Goal: Task Accomplishment & Management: Manage account settings

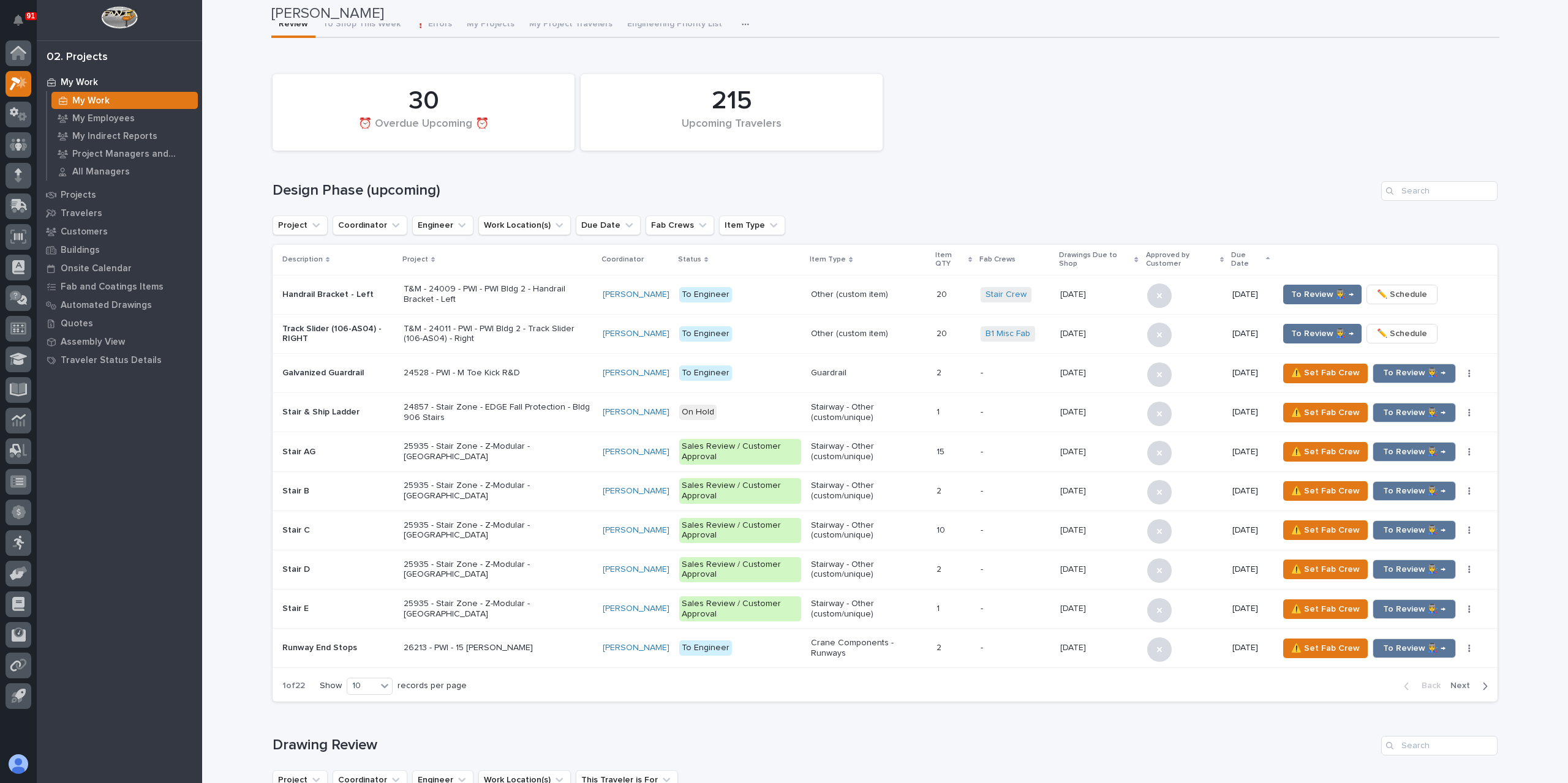
scroll to position [62, 0]
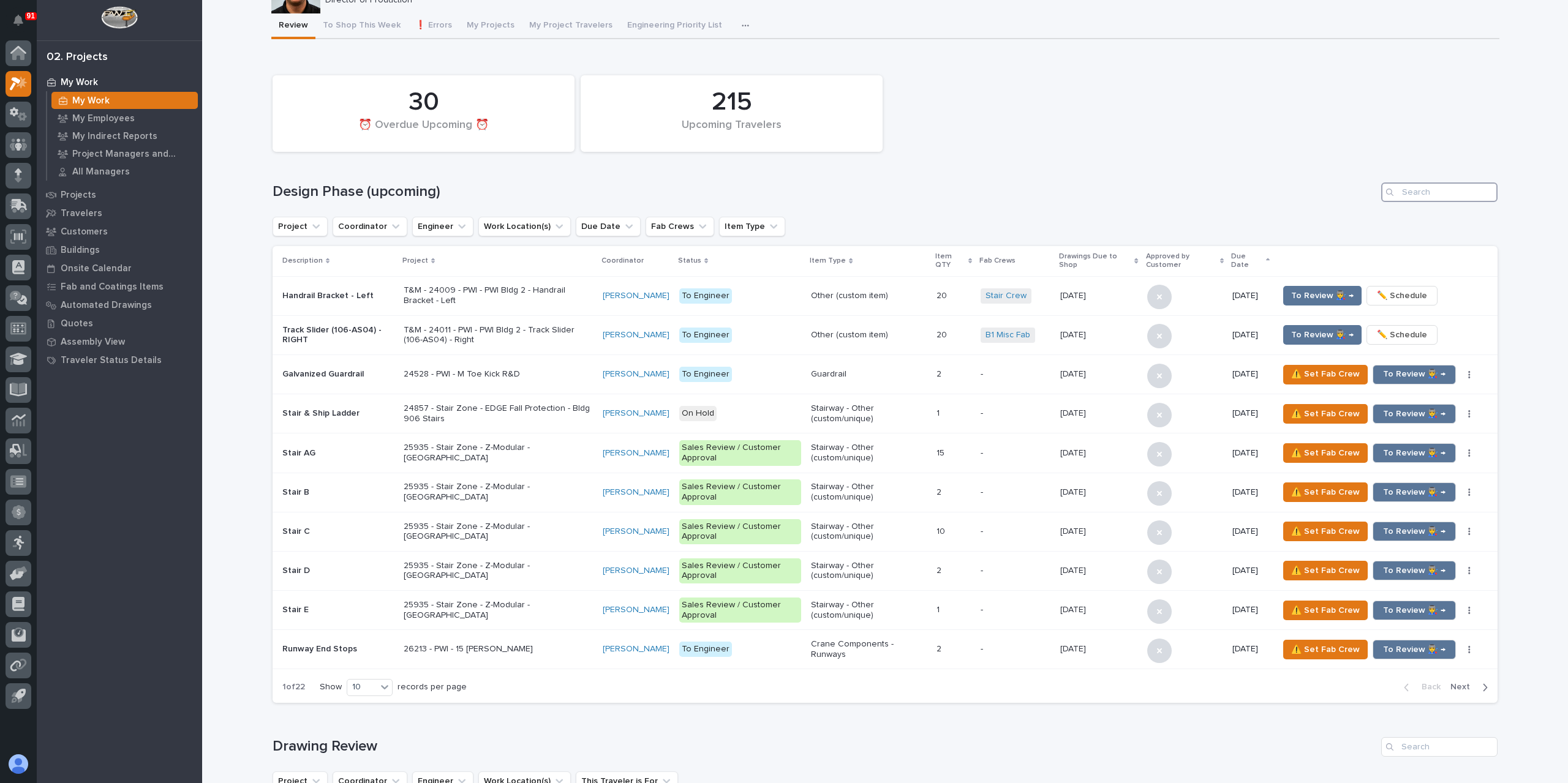
click at [1461, 183] on input "Search" at bounding box center [1439, 192] width 116 height 19
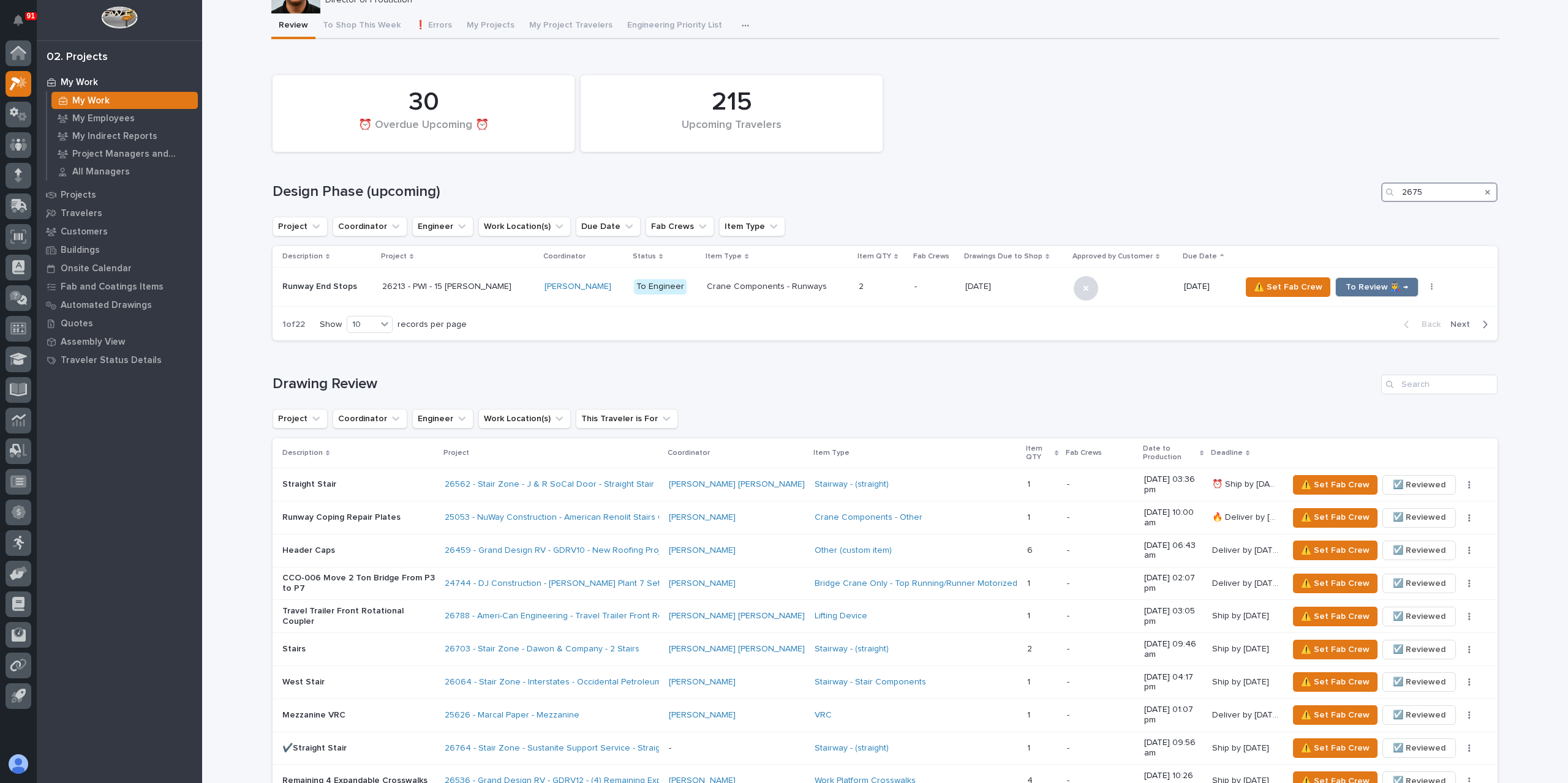
type input "26750"
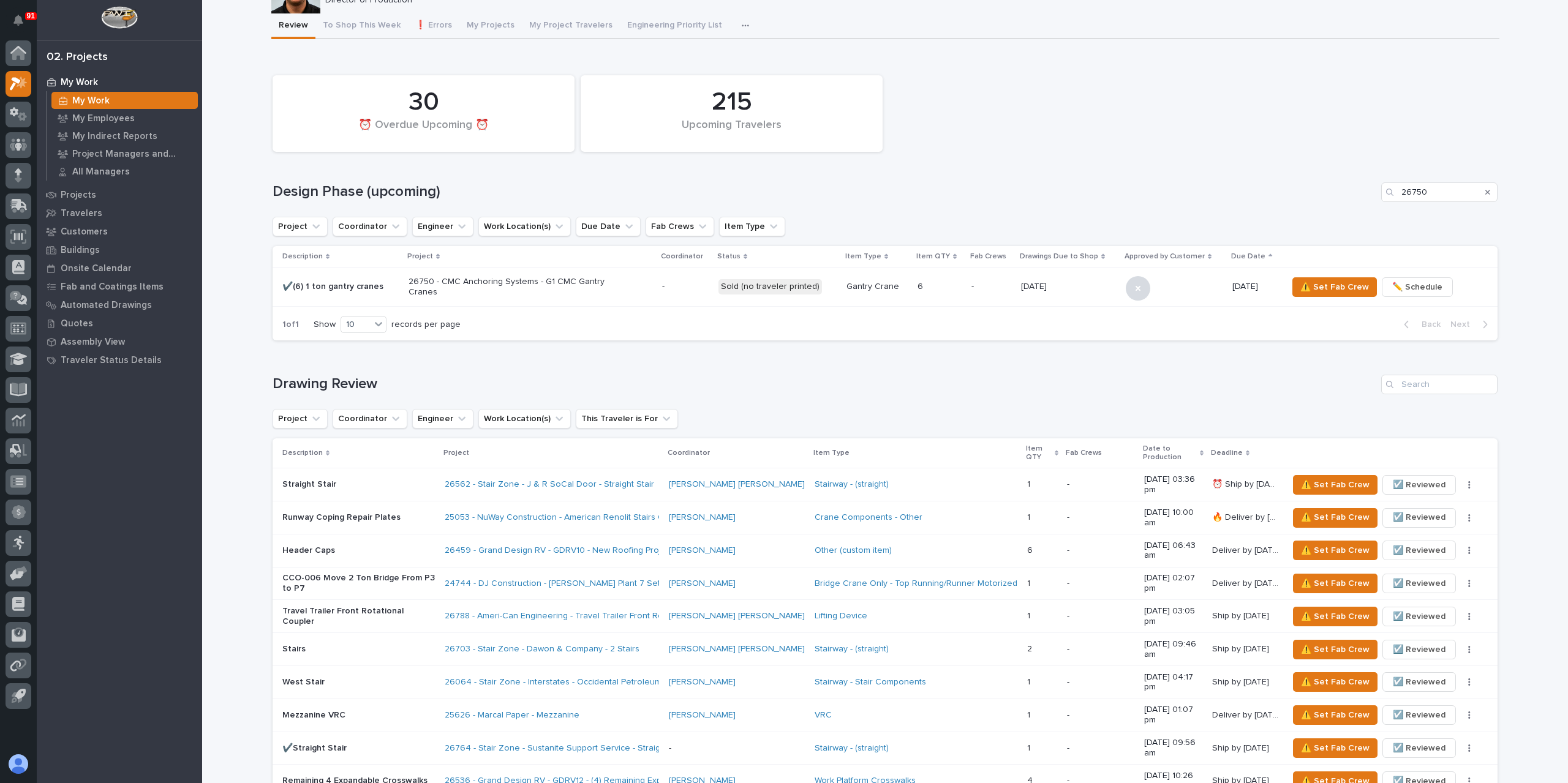
click at [379, 290] on p "✔️(6) 1 ton gantry cranes" at bounding box center [340, 286] width 116 height 10
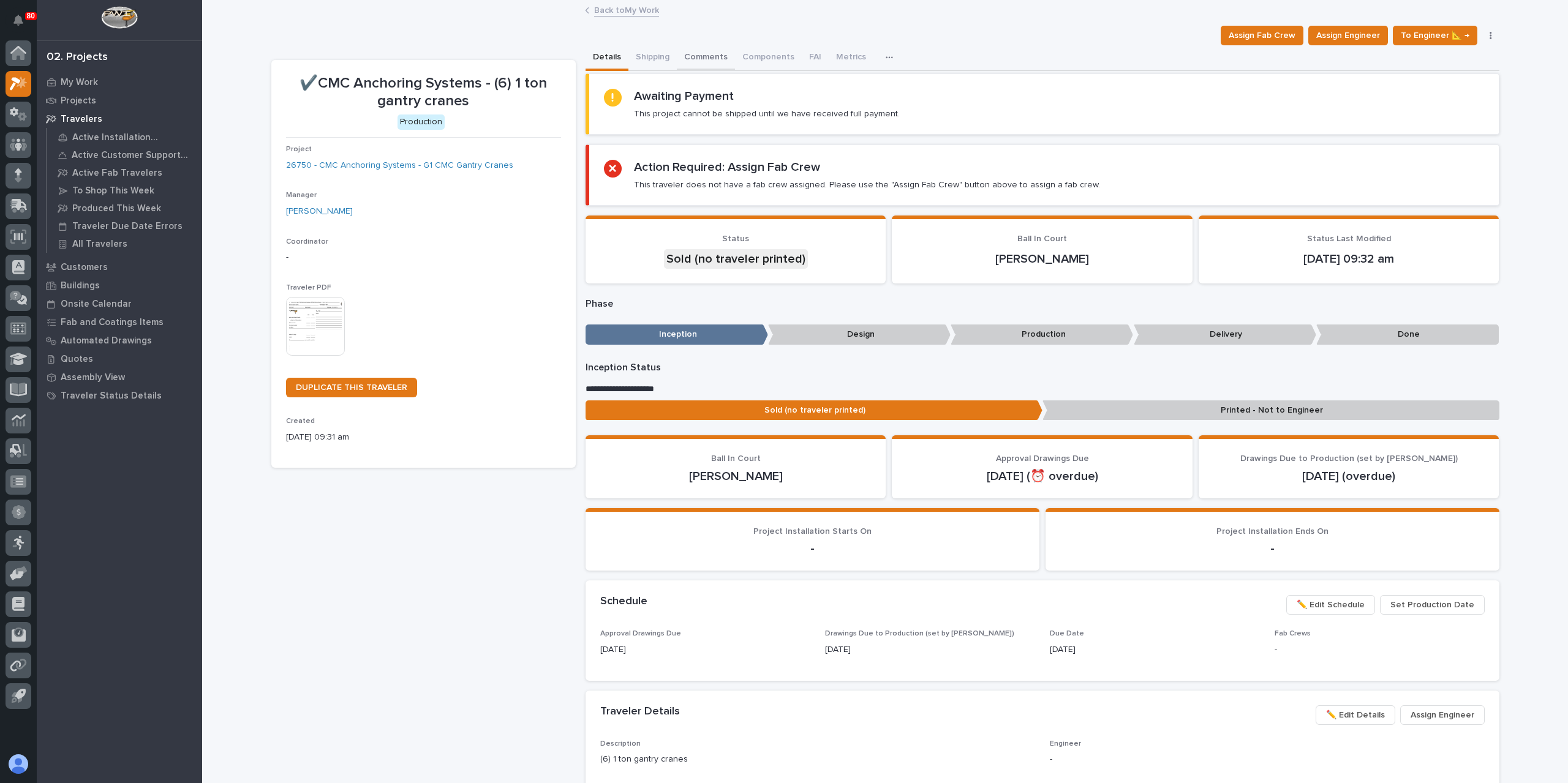
click at [715, 51] on button "Comments" at bounding box center [705, 58] width 58 height 26
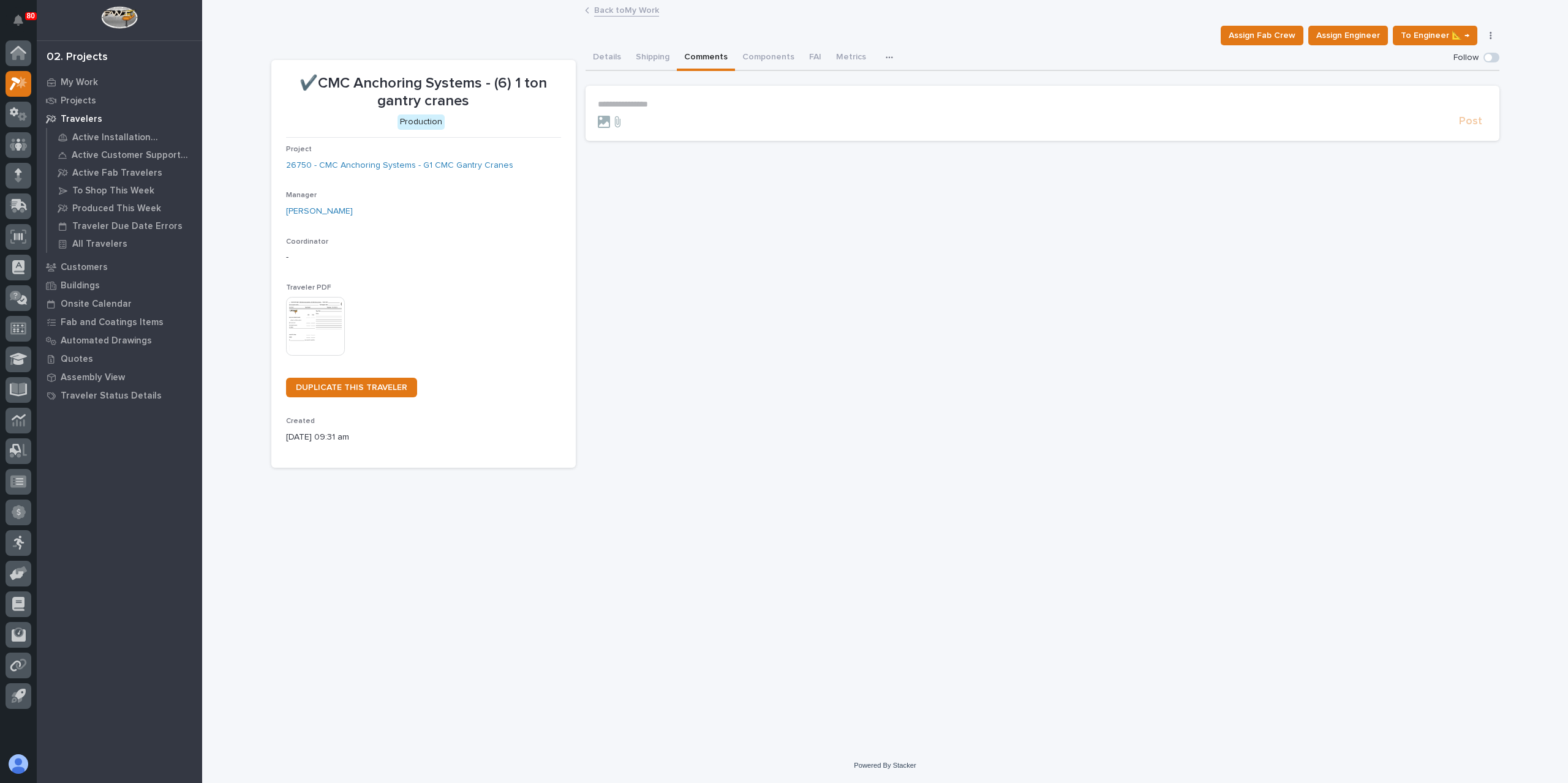
click at [662, 104] on p "**********" at bounding box center [1042, 104] width 889 height 10
click at [1467, 128] on span "Post" at bounding box center [1471, 127] width 23 height 14
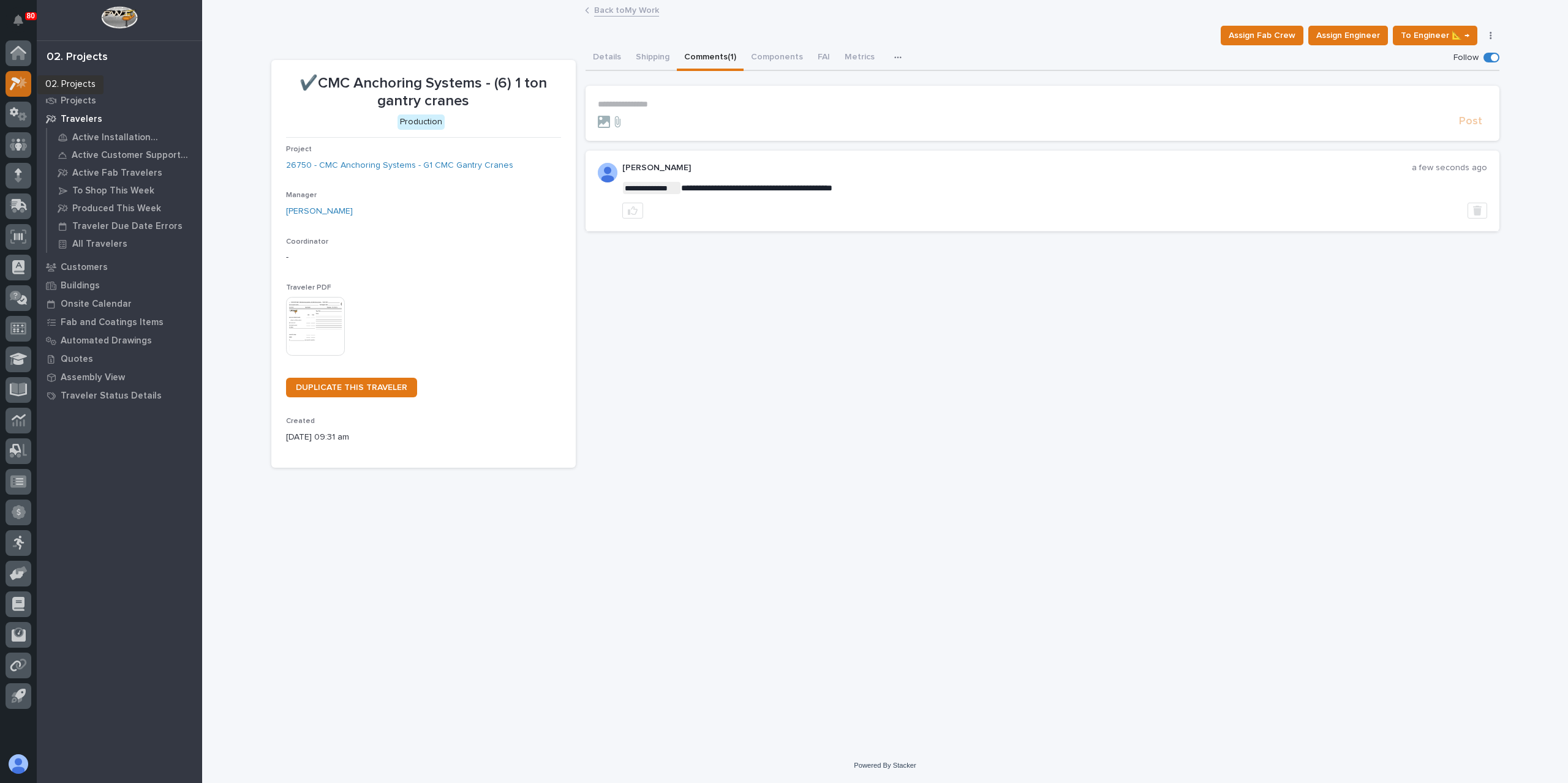
click at [19, 84] on icon at bounding box center [19, 83] width 18 height 14
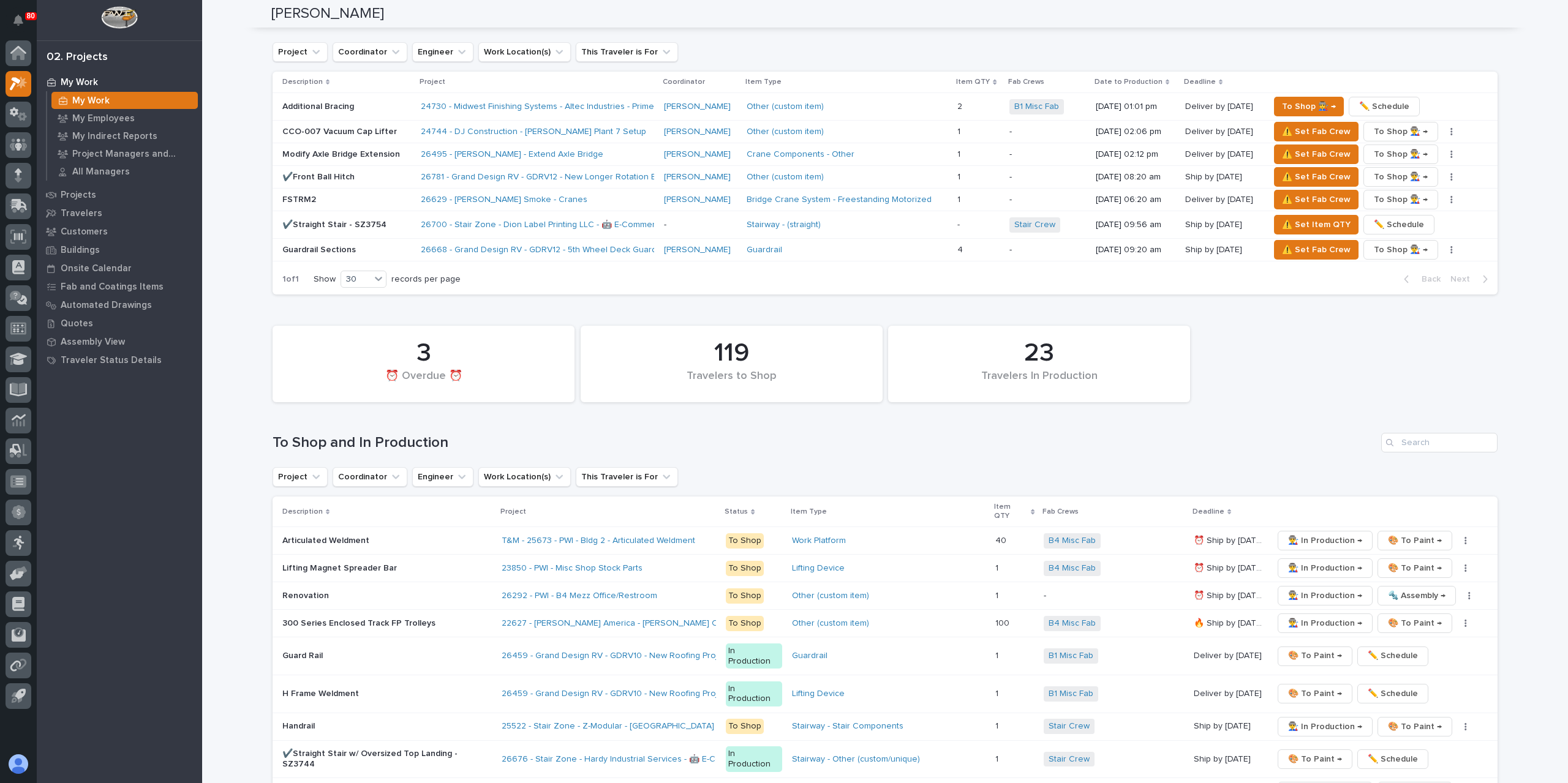
scroll to position [1531, 0]
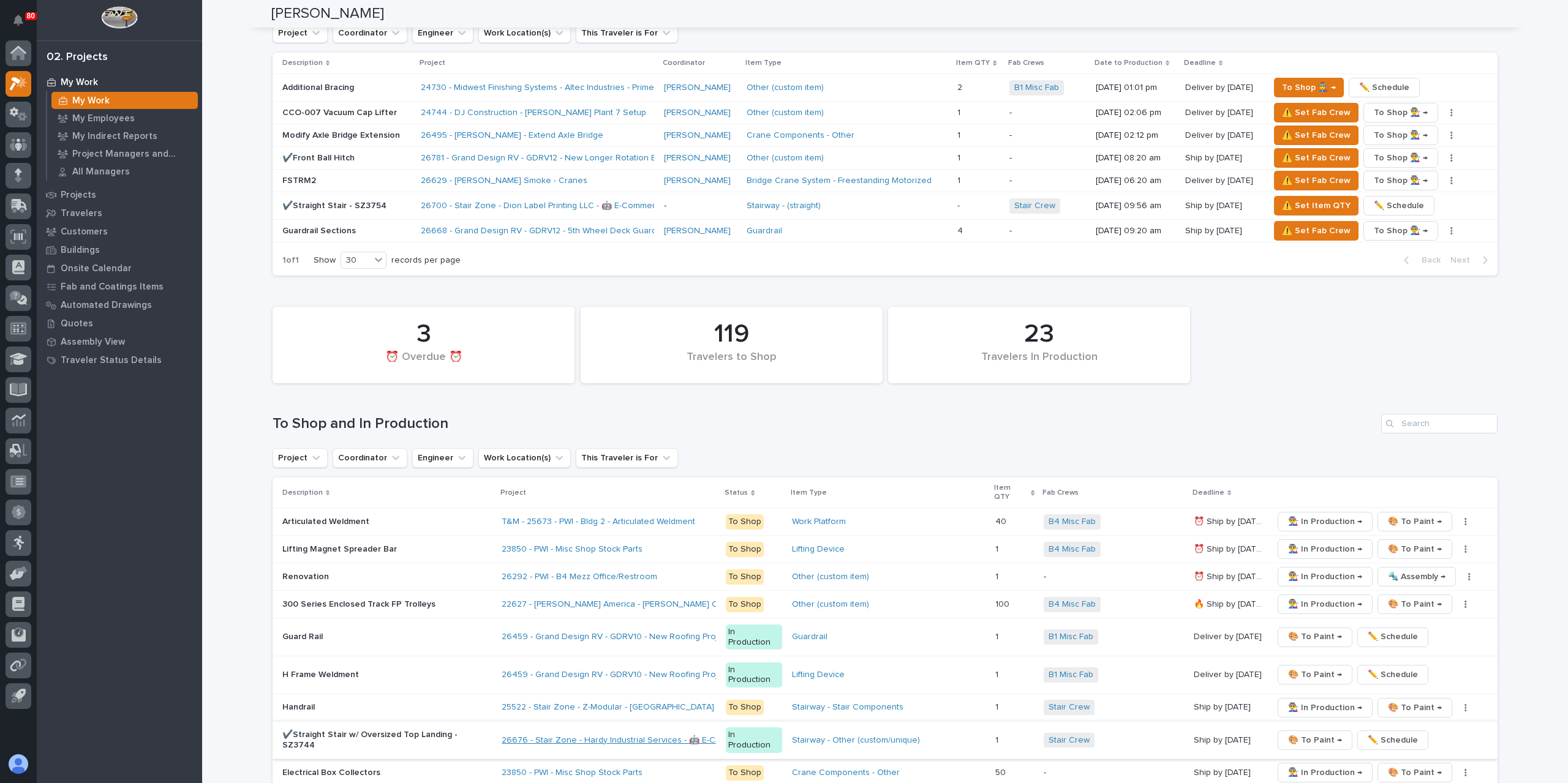
click at [617, 735] on link "26676 - Stair Zone - Hardy Industrial Services - 🤖 E-Commerce Stair Order" at bounding box center [650, 740] width 297 height 10
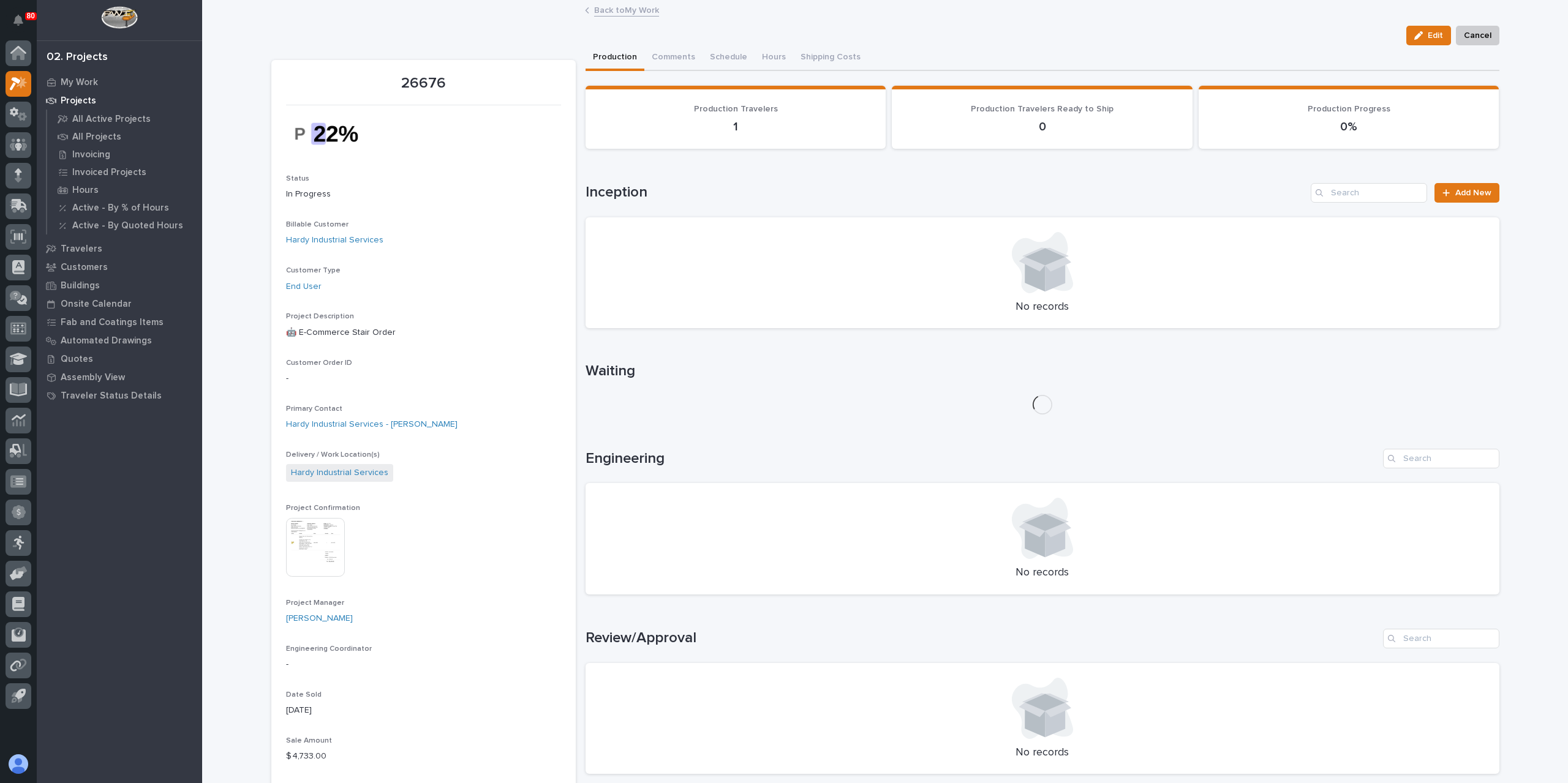
click at [321, 539] on img at bounding box center [315, 547] width 58 height 58
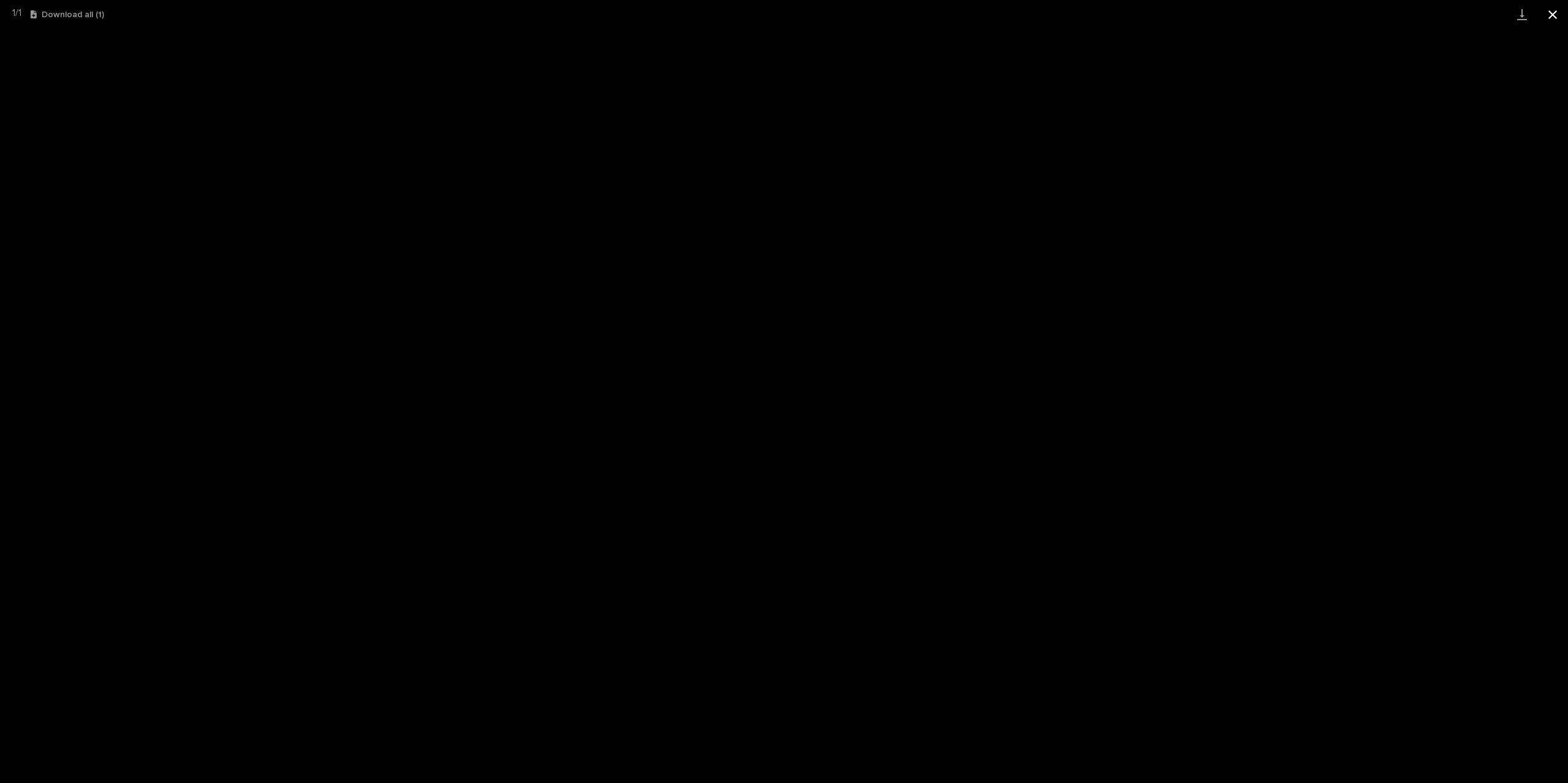
click at [1558, 19] on button "Close gallery" at bounding box center [1552, 14] width 30 height 29
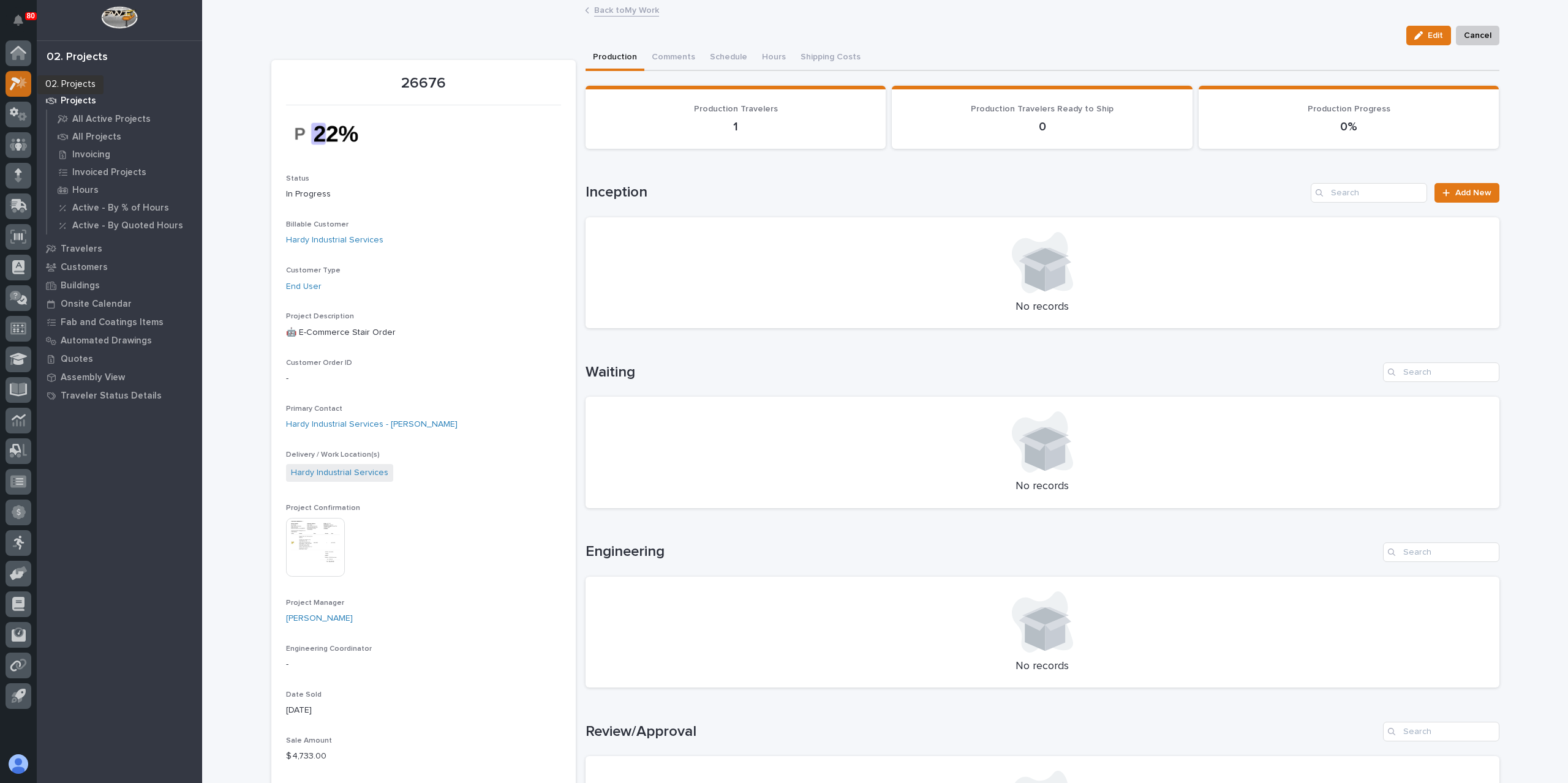
click at [12, 79] on icon at bounding box center [16, 83] width 11 height 13
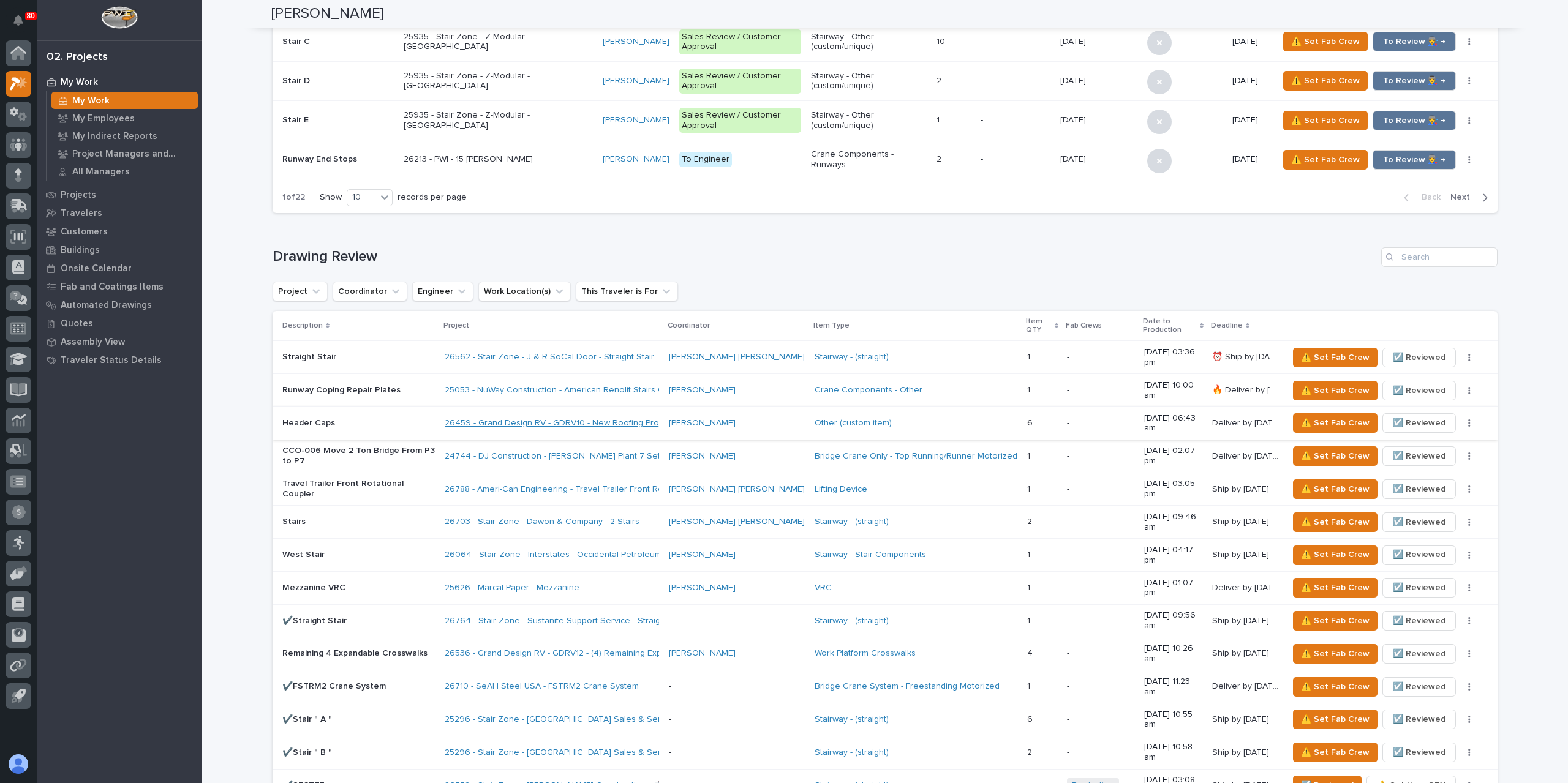
scroll to position [673, 0]
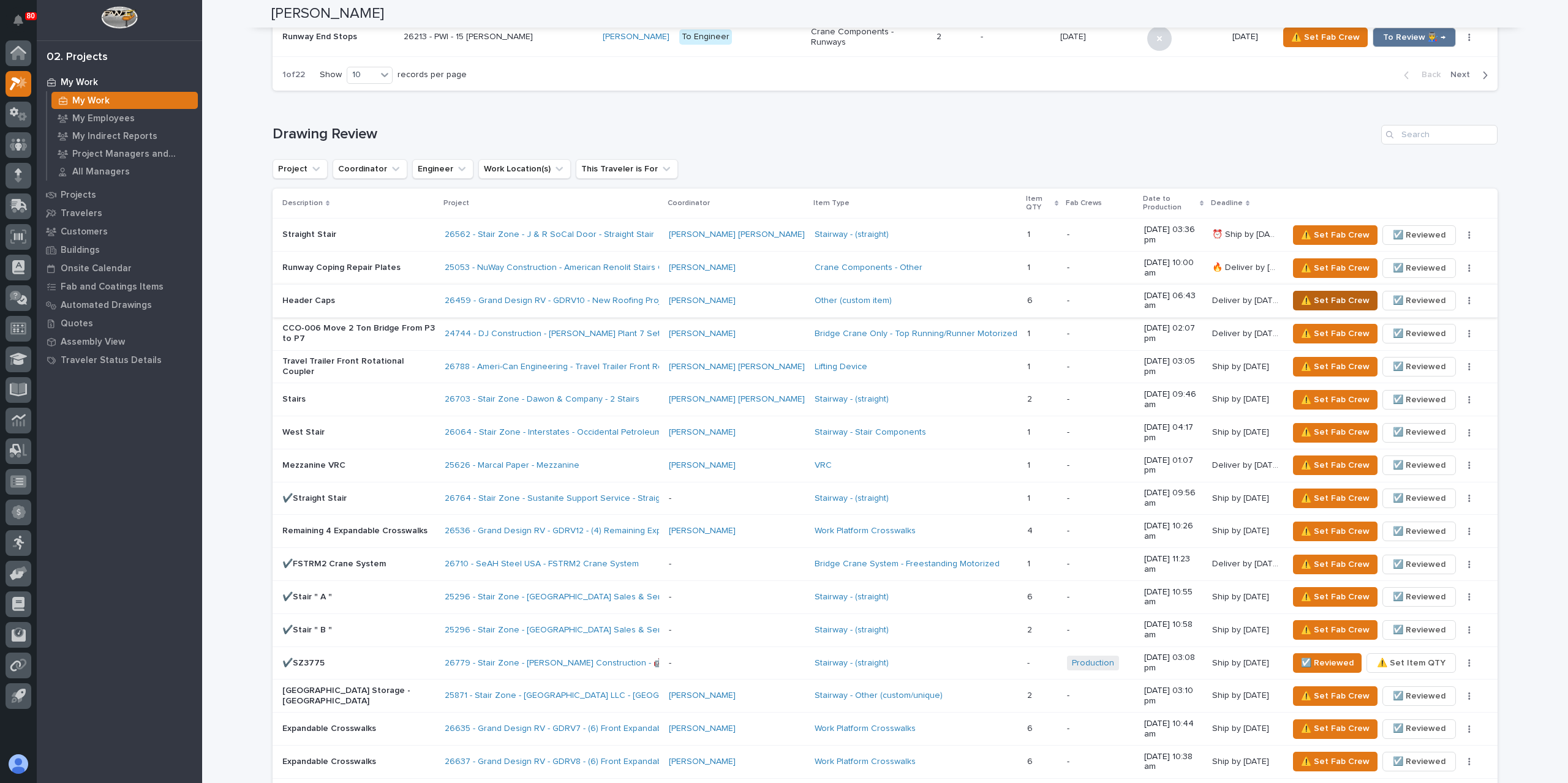
click at [1302, 293] on span "⚠️ Set Fab Crew" at bounding box center [1335, 300] width 69 height 15
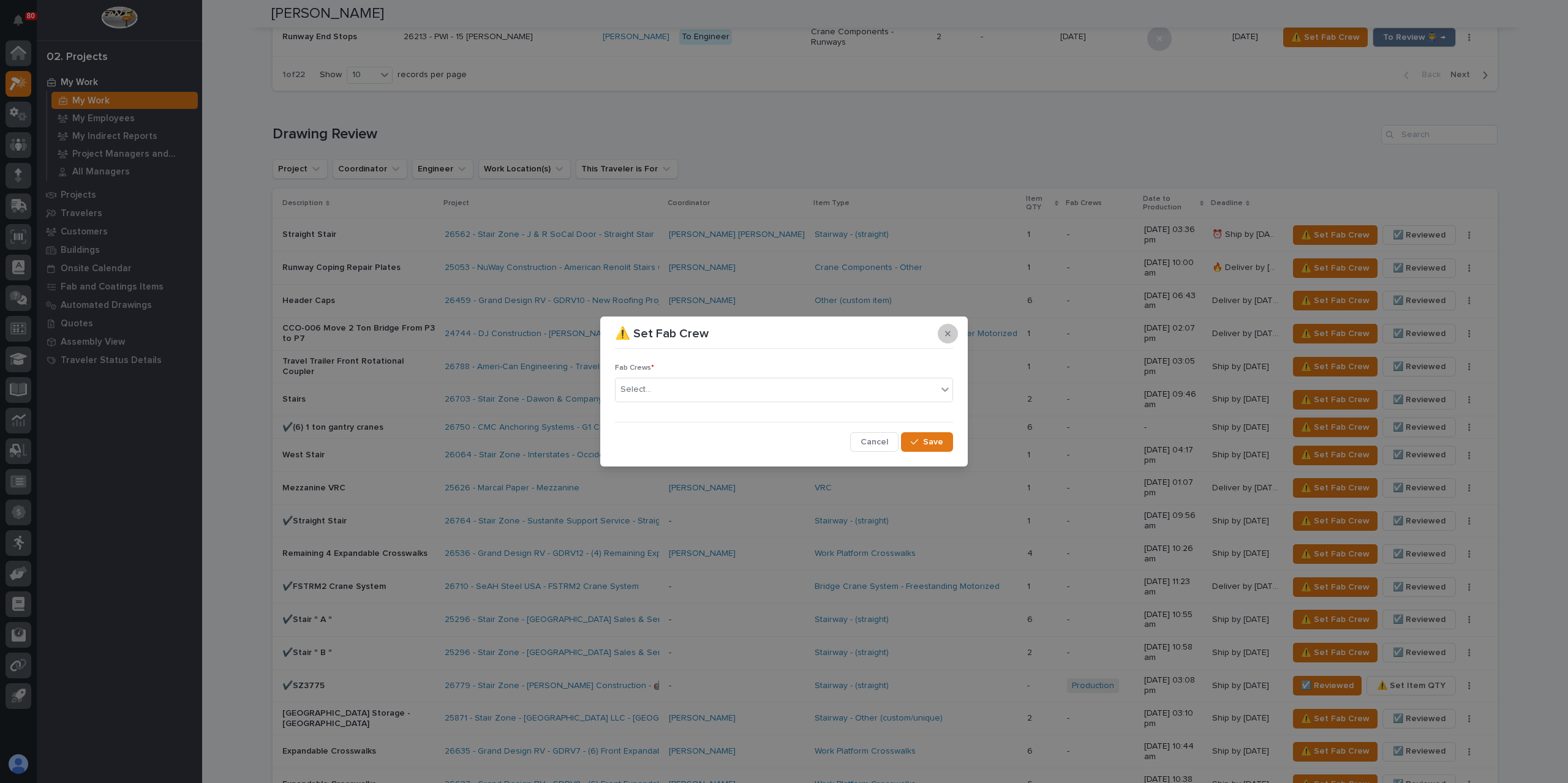
click at [949, 336] on icon "button" at bounding box center [948, 333] width 5 height 5
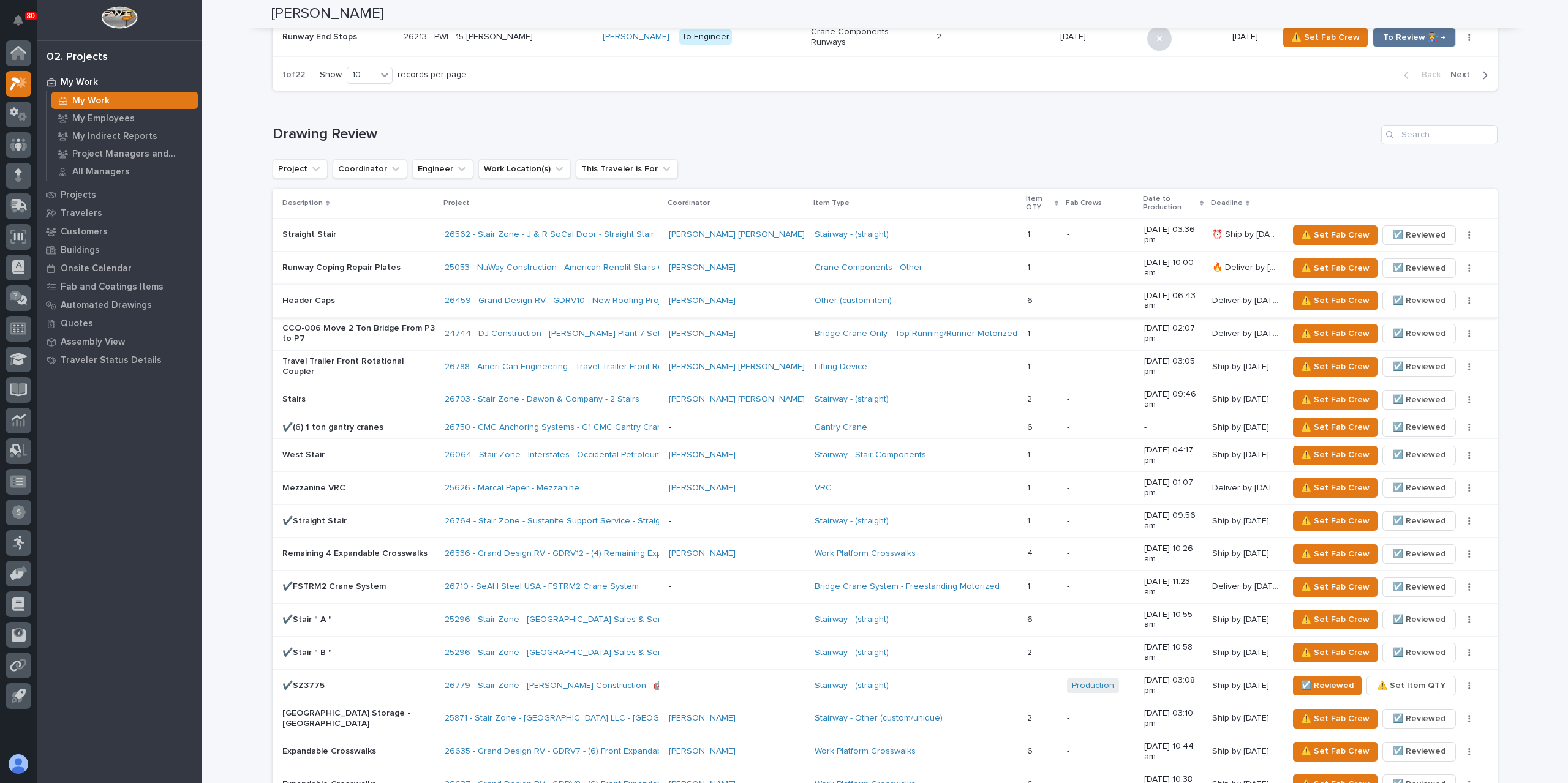
click at [1400, 293] on span "☑️ Reviewed" at bounding box center [1419, 300] width 53 height 15
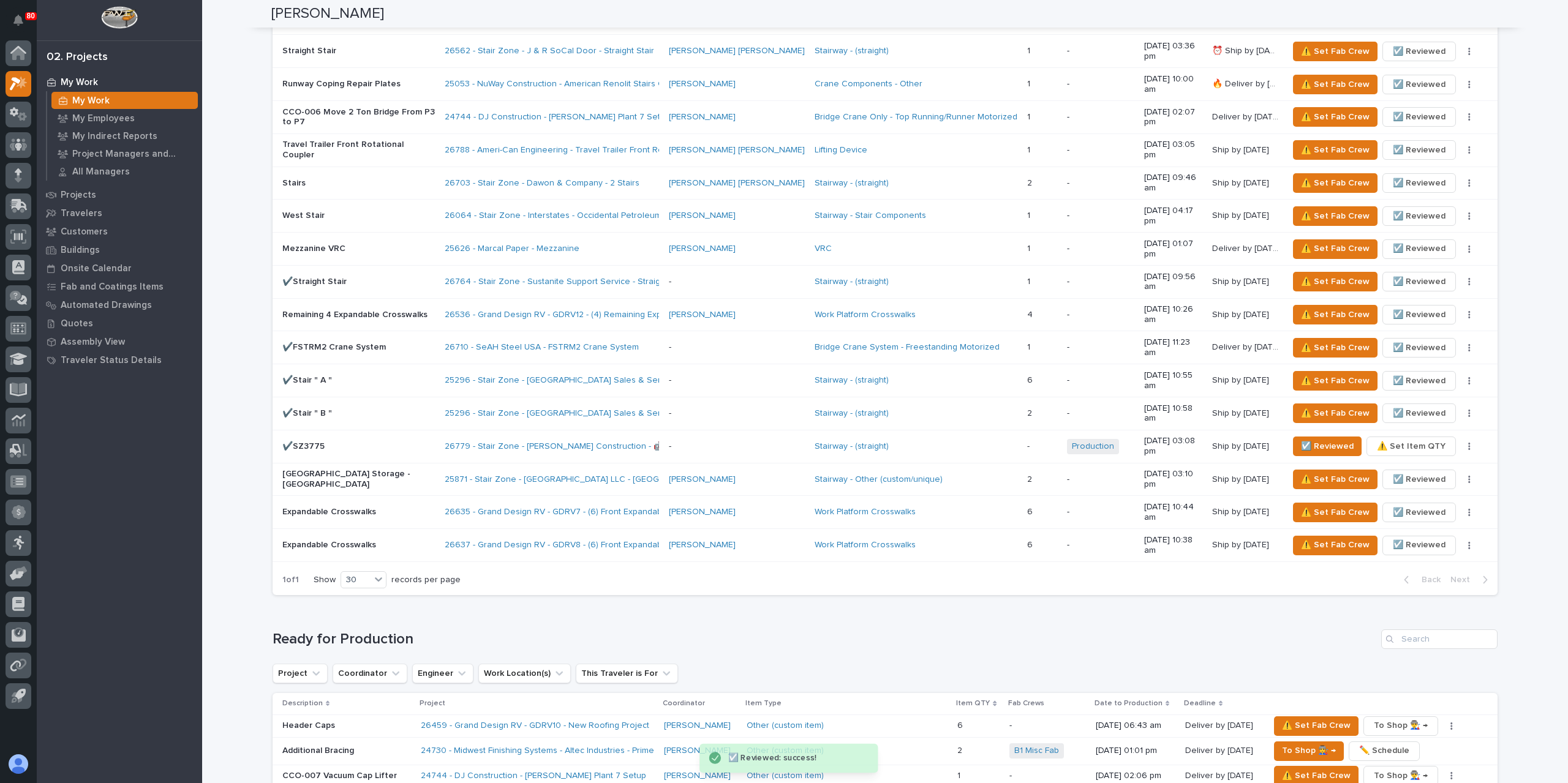
scroll to position [1041, 0]
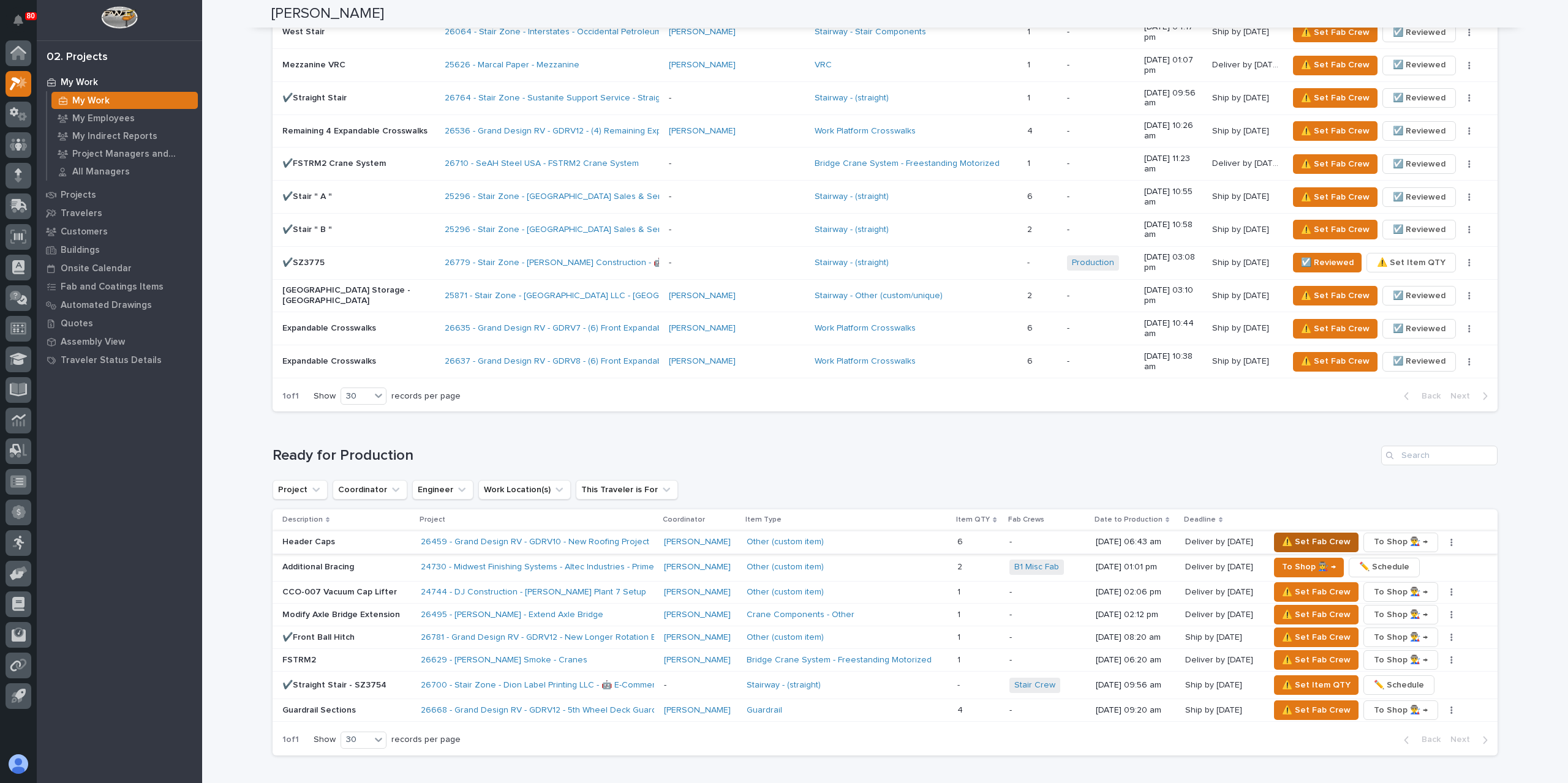
click at [1291, 534] on span "⚠️ Set Fab Crew" at bounding box center [1316, 541] width 69 height 15
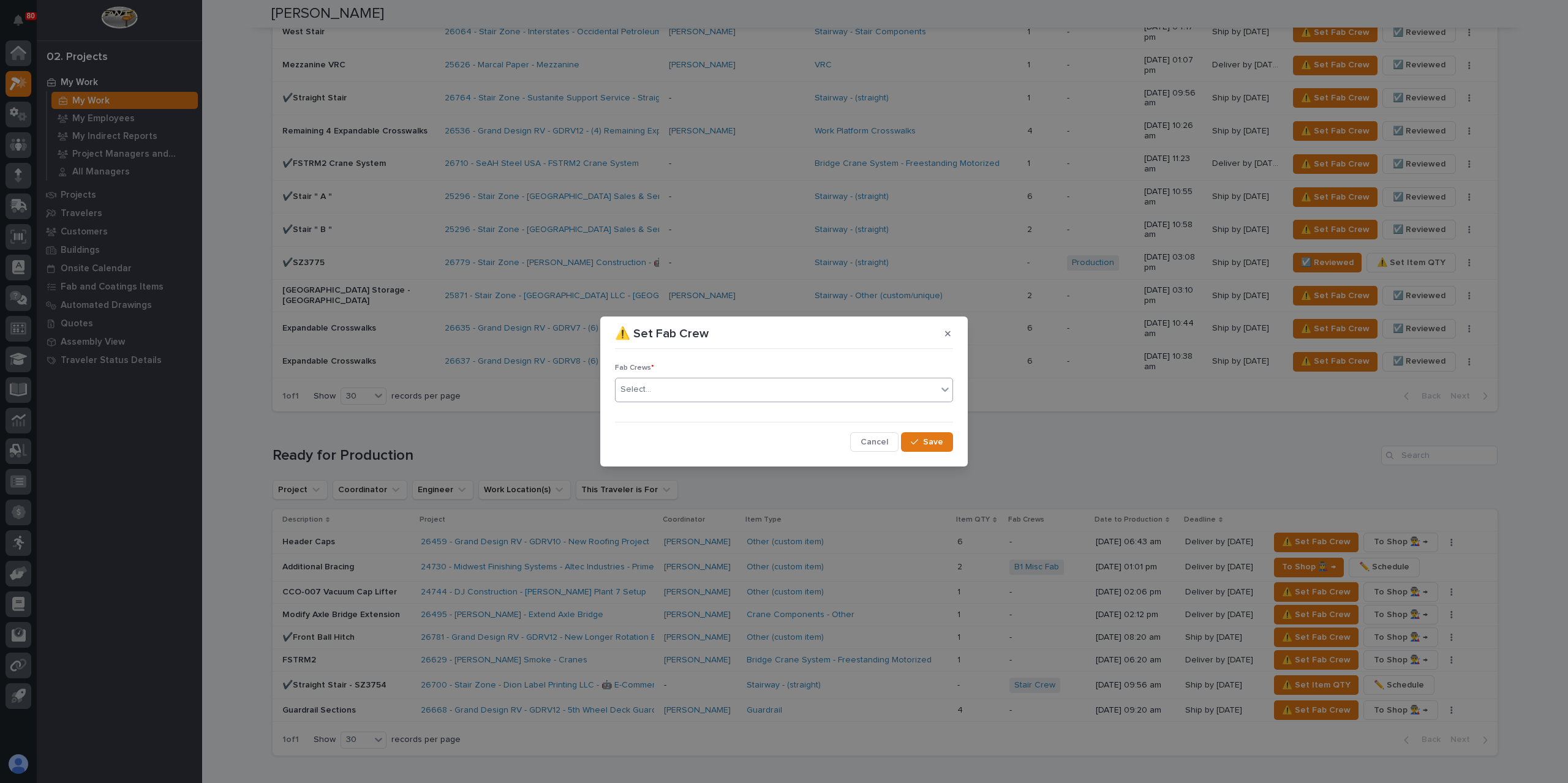
click at [754, 382] on div "Select..." at bounding box center [776, 390] width 322 height 20
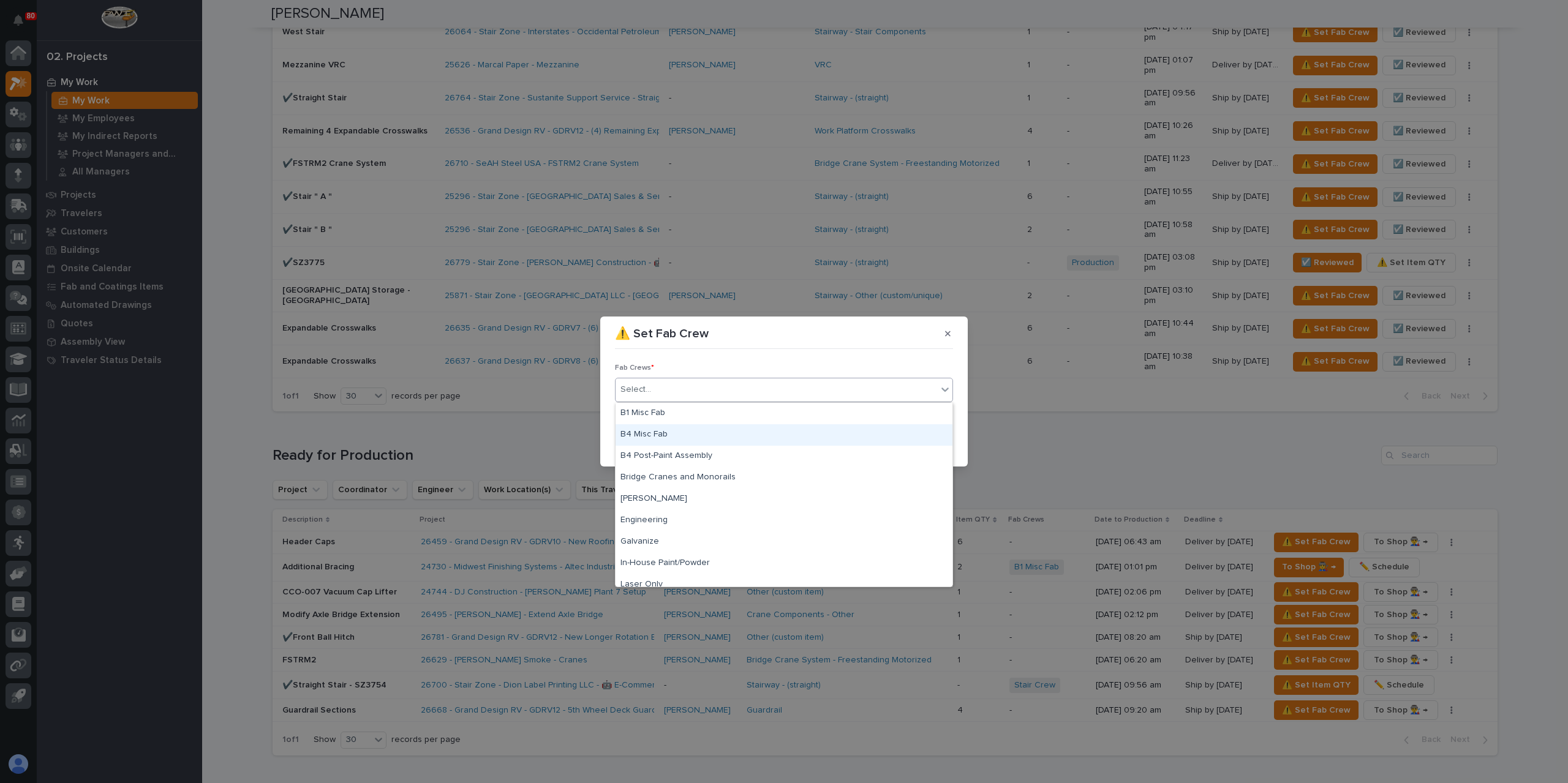
click at [655, 439] on div "B4 Misc Fab" at bounding box center [784, 436] width 337 height 22
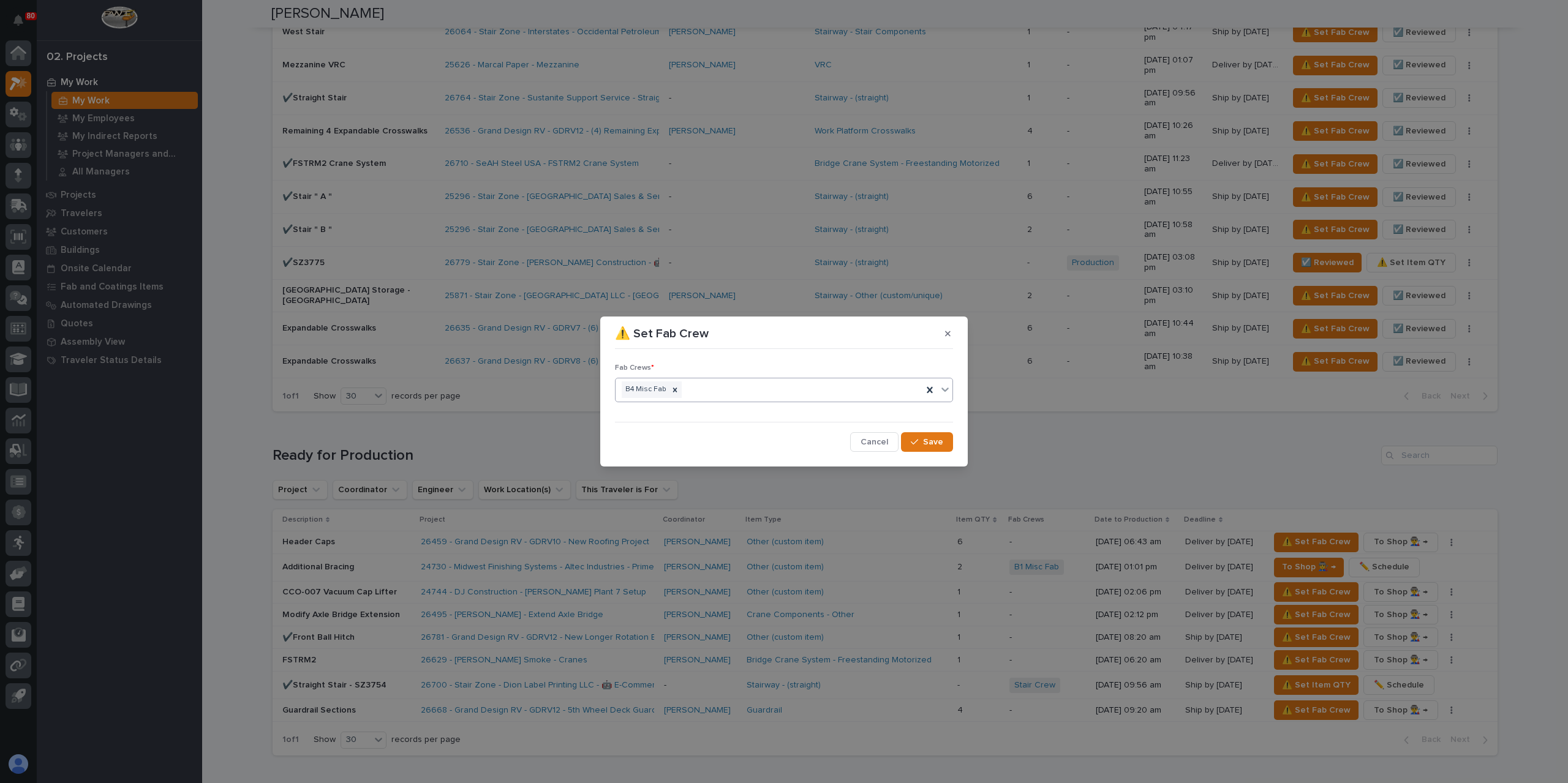
click at [924, 438] on button "Save" at bounding box center [927, 442] width 52 height 19
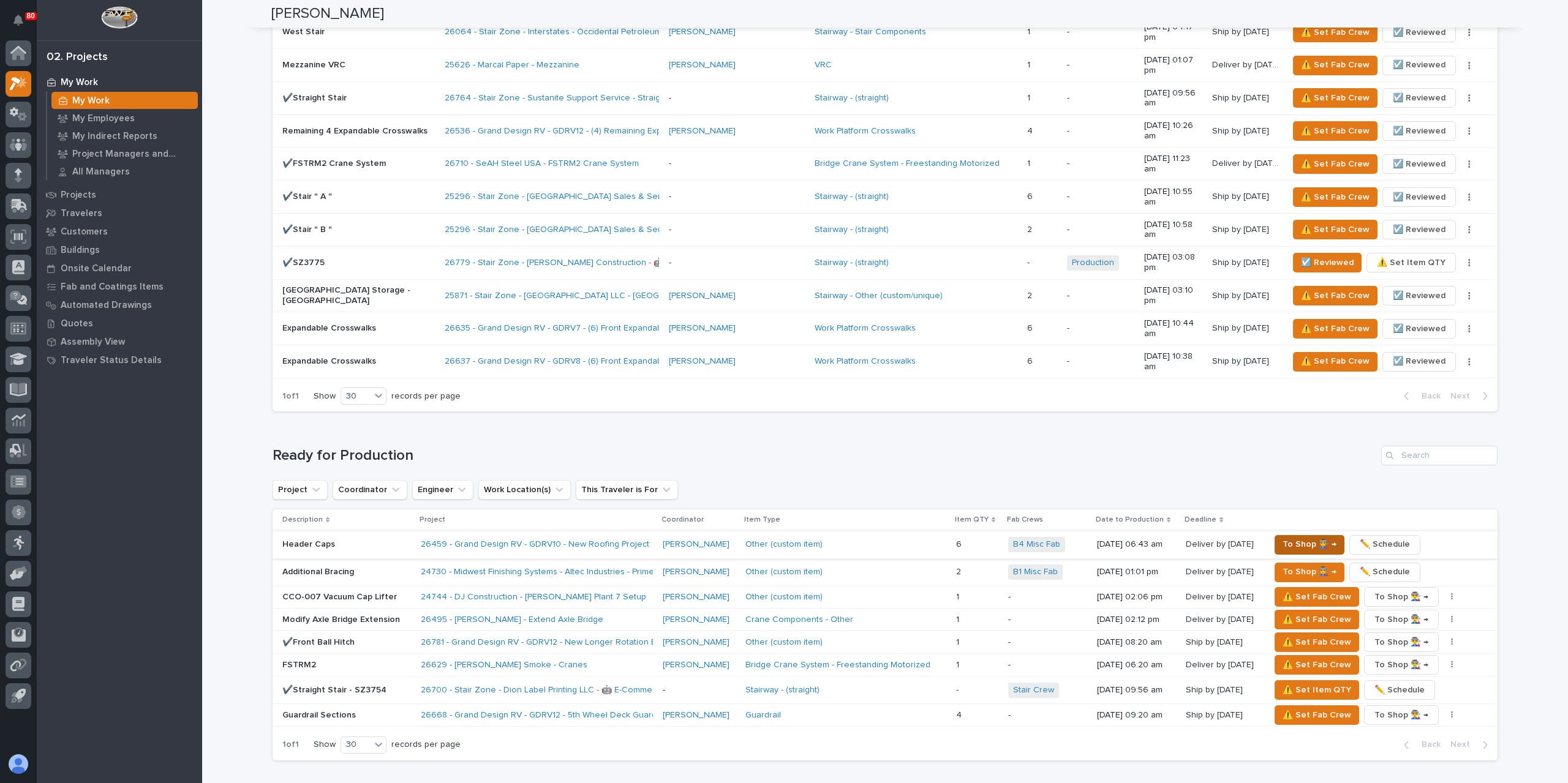
click at [1294, 537] on span "To Shop 👨‍🏭 →" at bounding box center [1308, 544] width 54 height 15
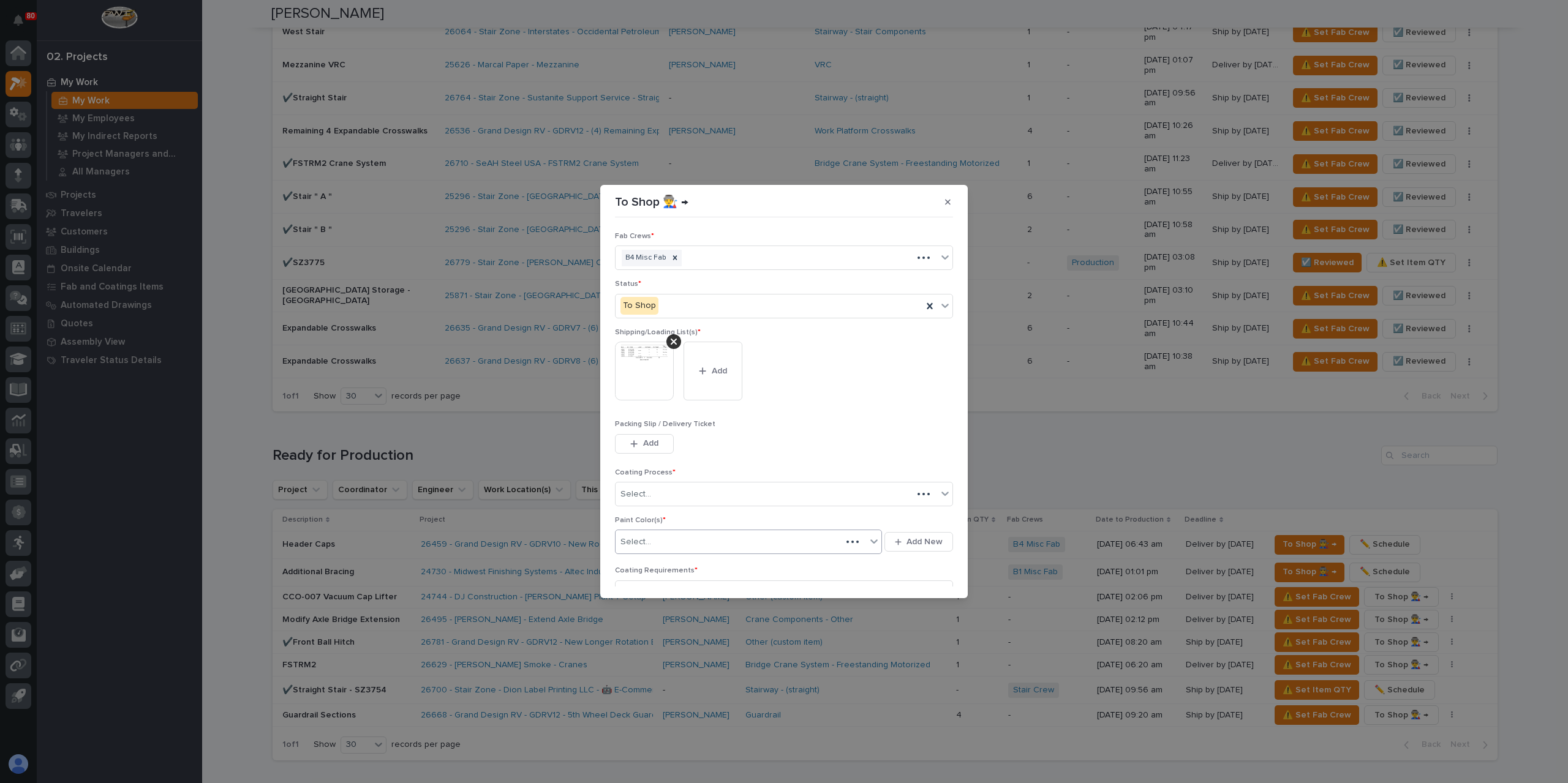
click at [683, 542] on div "Select..." at bounding box center [729, 542] width 226 height 20
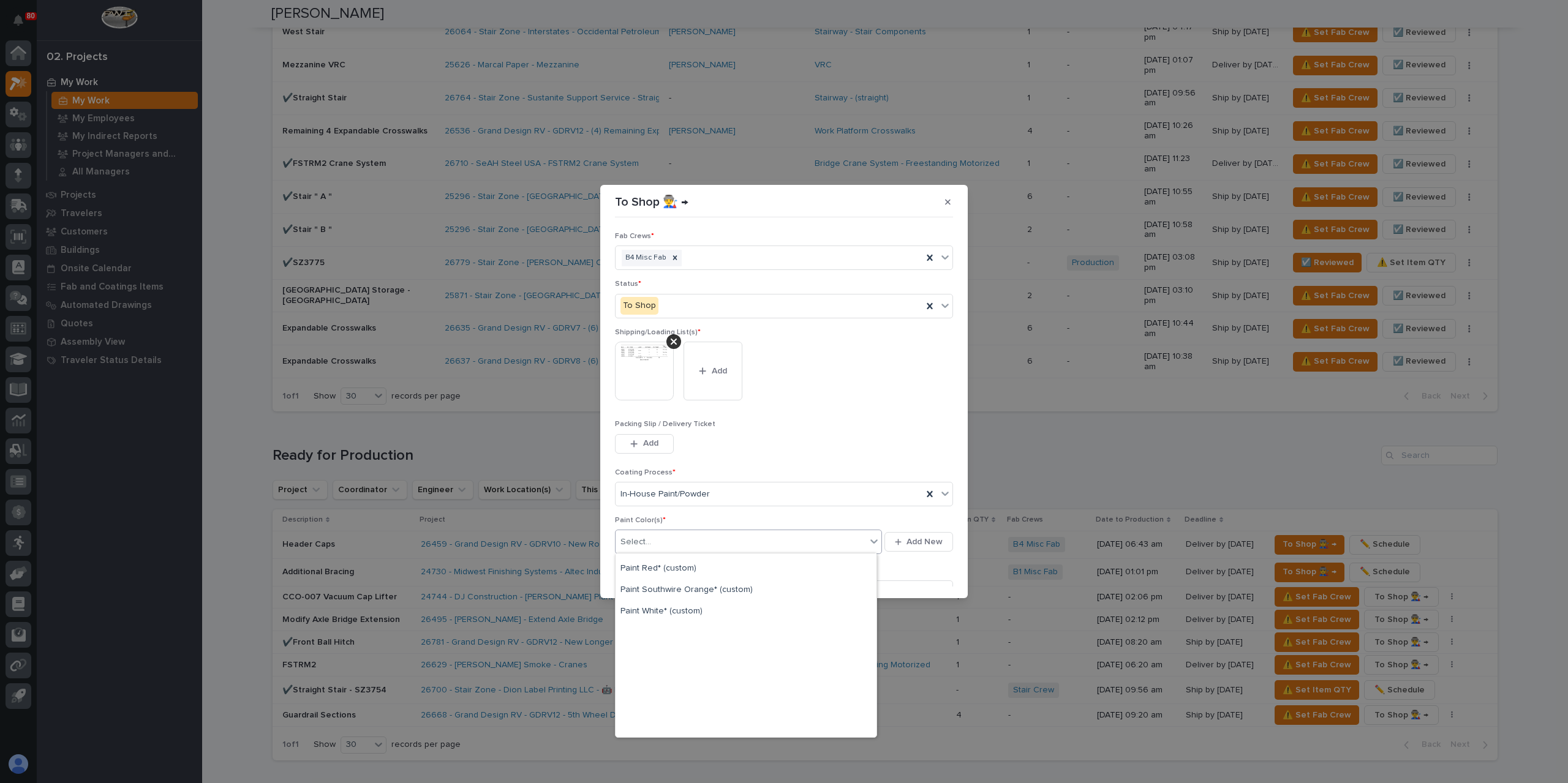
scroll to position [306, 0]
click at [659, 641] on div "Prime Gray" at bounding box center [746, 644] width 261 height 22
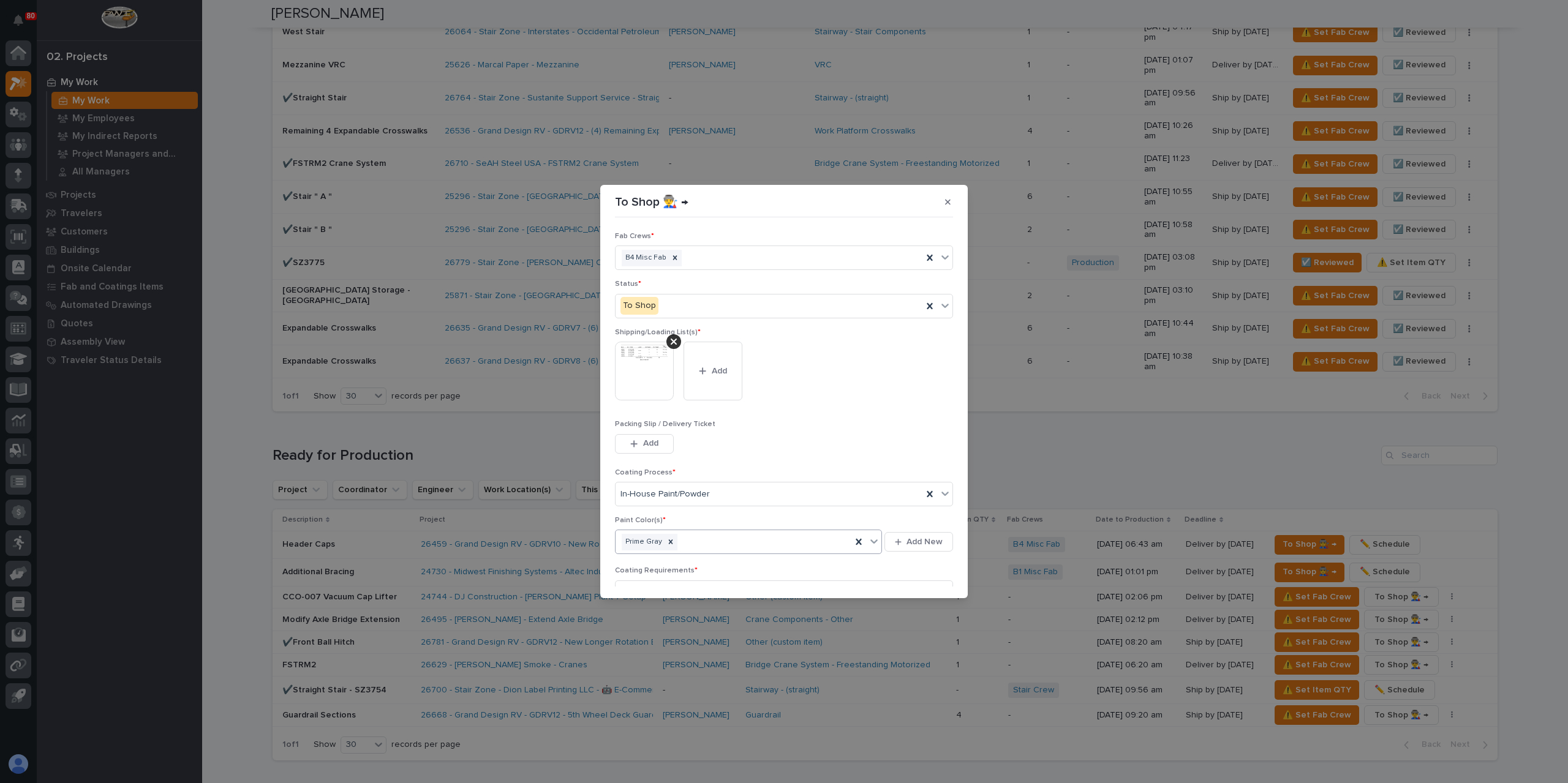
scroll to position [65, 0]
click at [923, 577] on span "Save" at bounding box center [933, 579] width 20 height 11
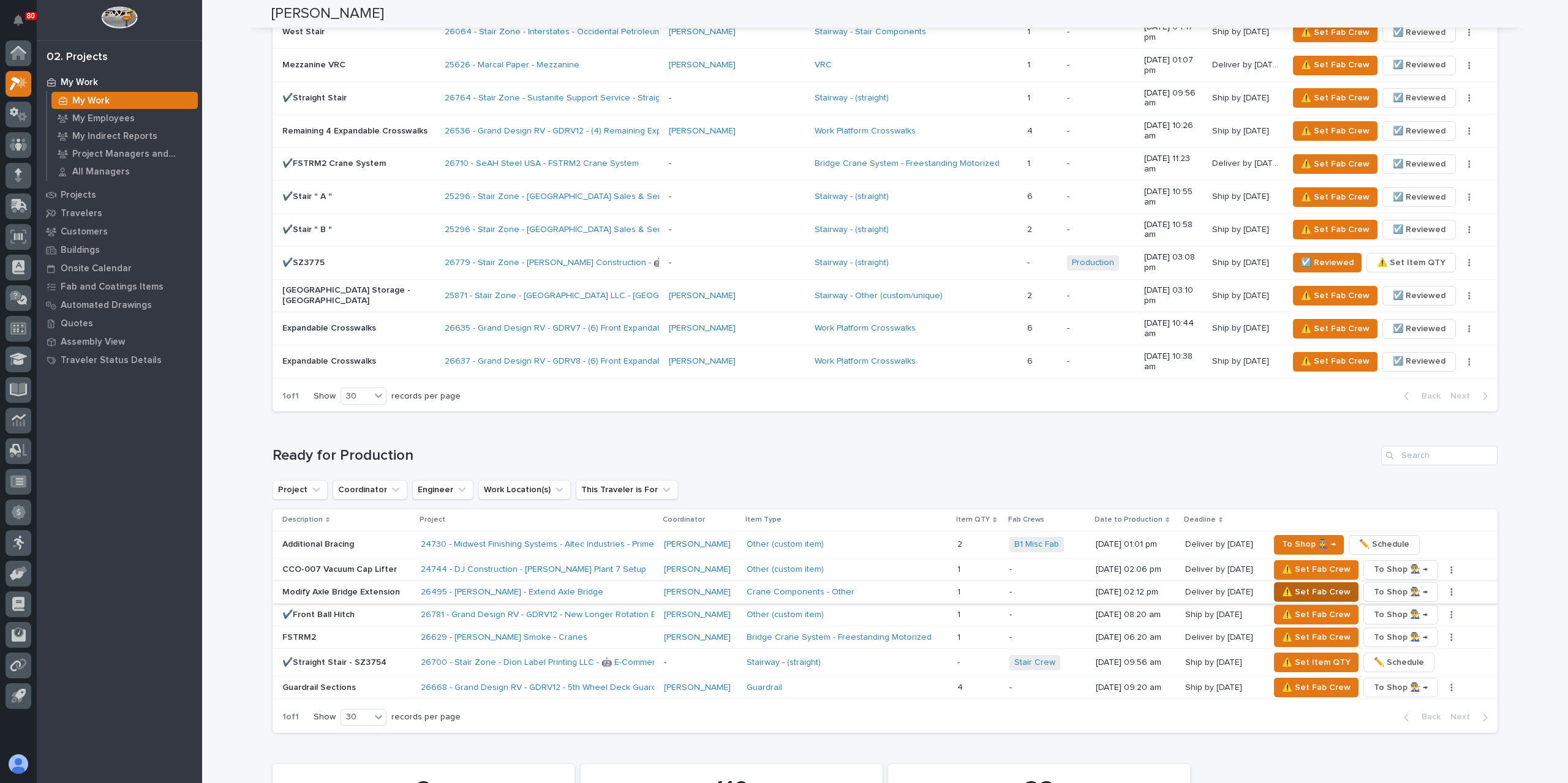
click at [1319, 584] on span "⚠️ Set Fab Crew" at bounding box center [1316, 591] width 69 height 15
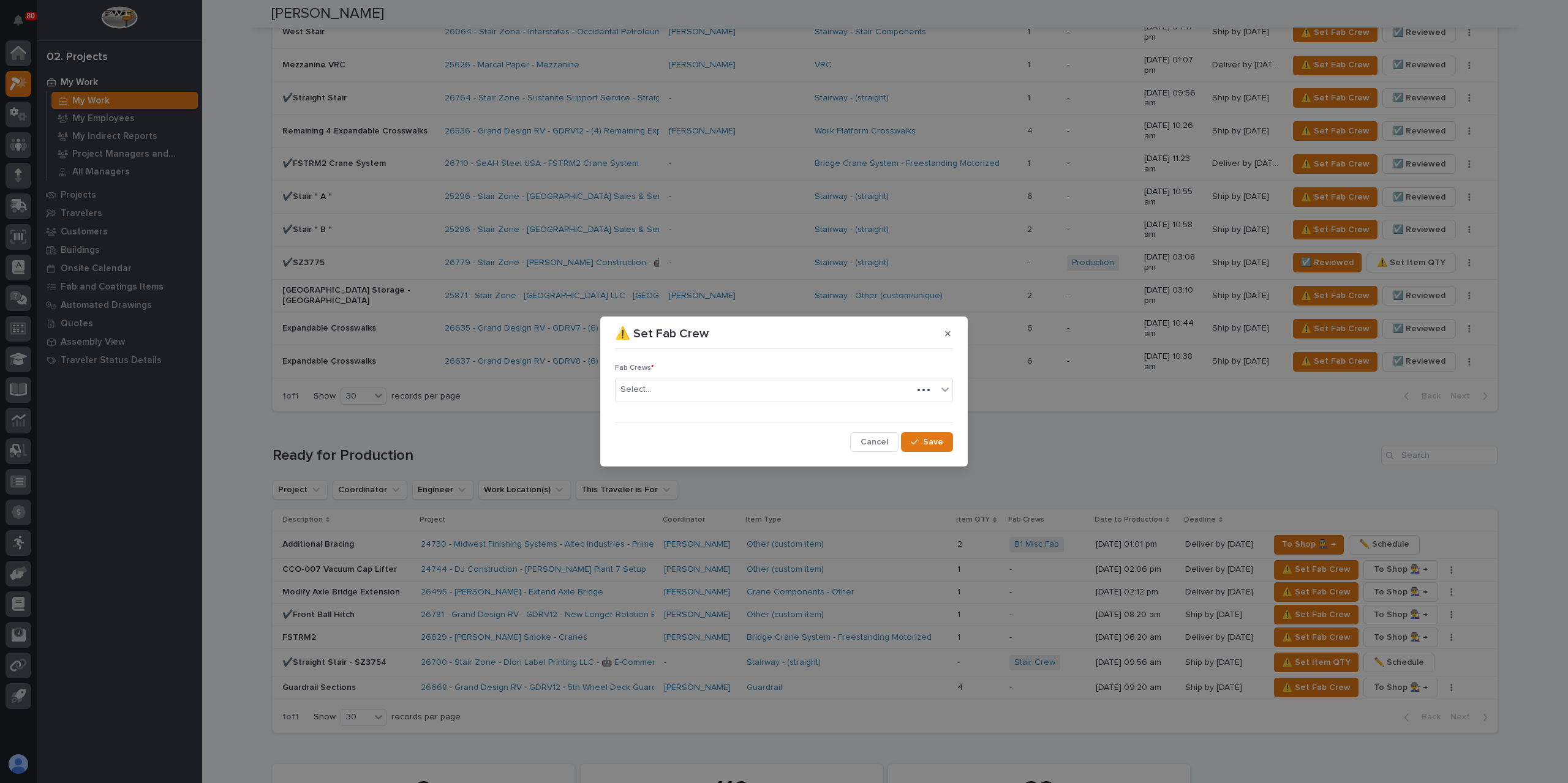
click at [669, 389] on div "Select..." at bounding box center [764, 390] width 297 height 20
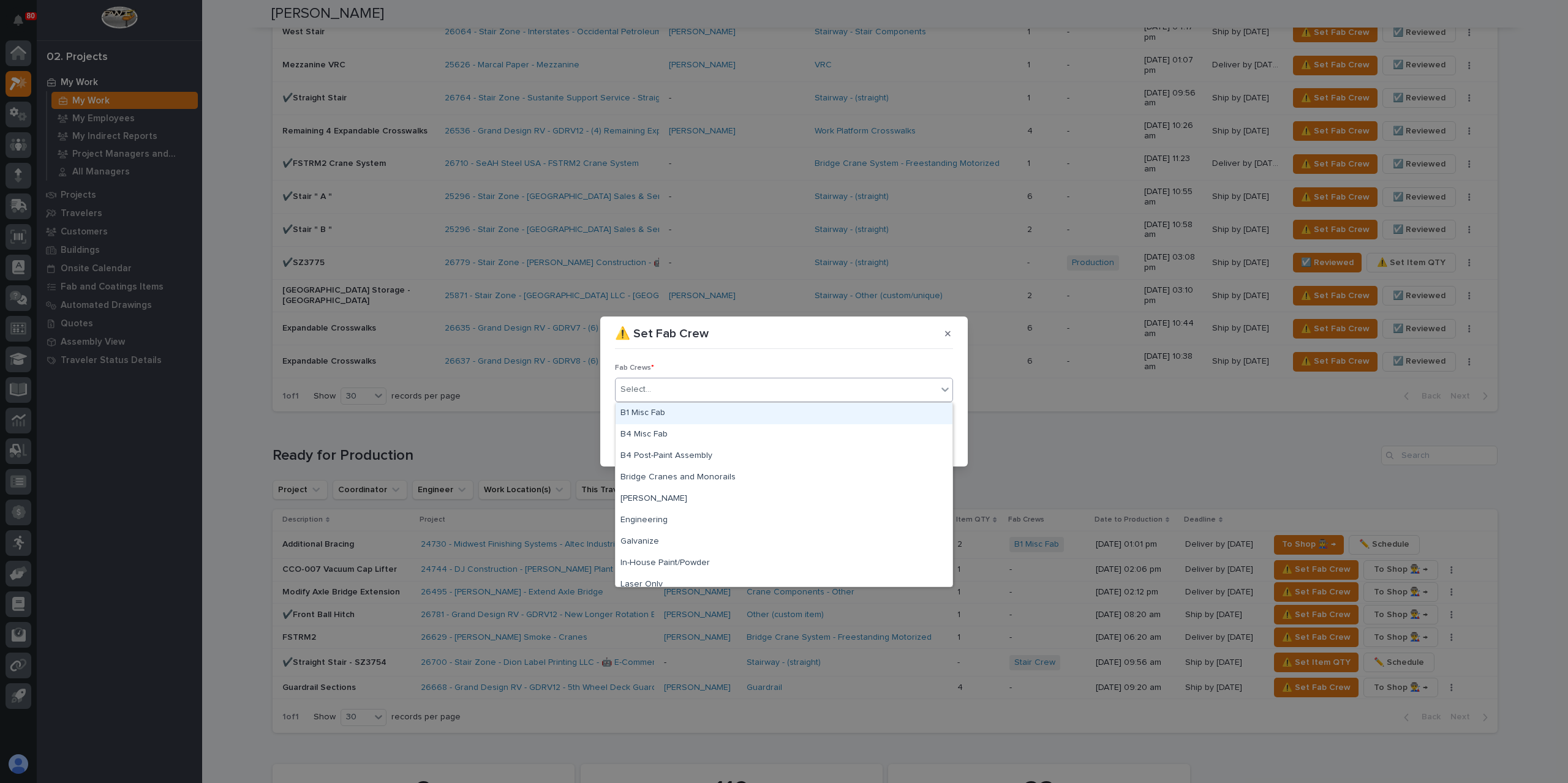
click at [659, 410] on div "B1 Misc Fab" at bounding box center [784, 414] width 337 height 22
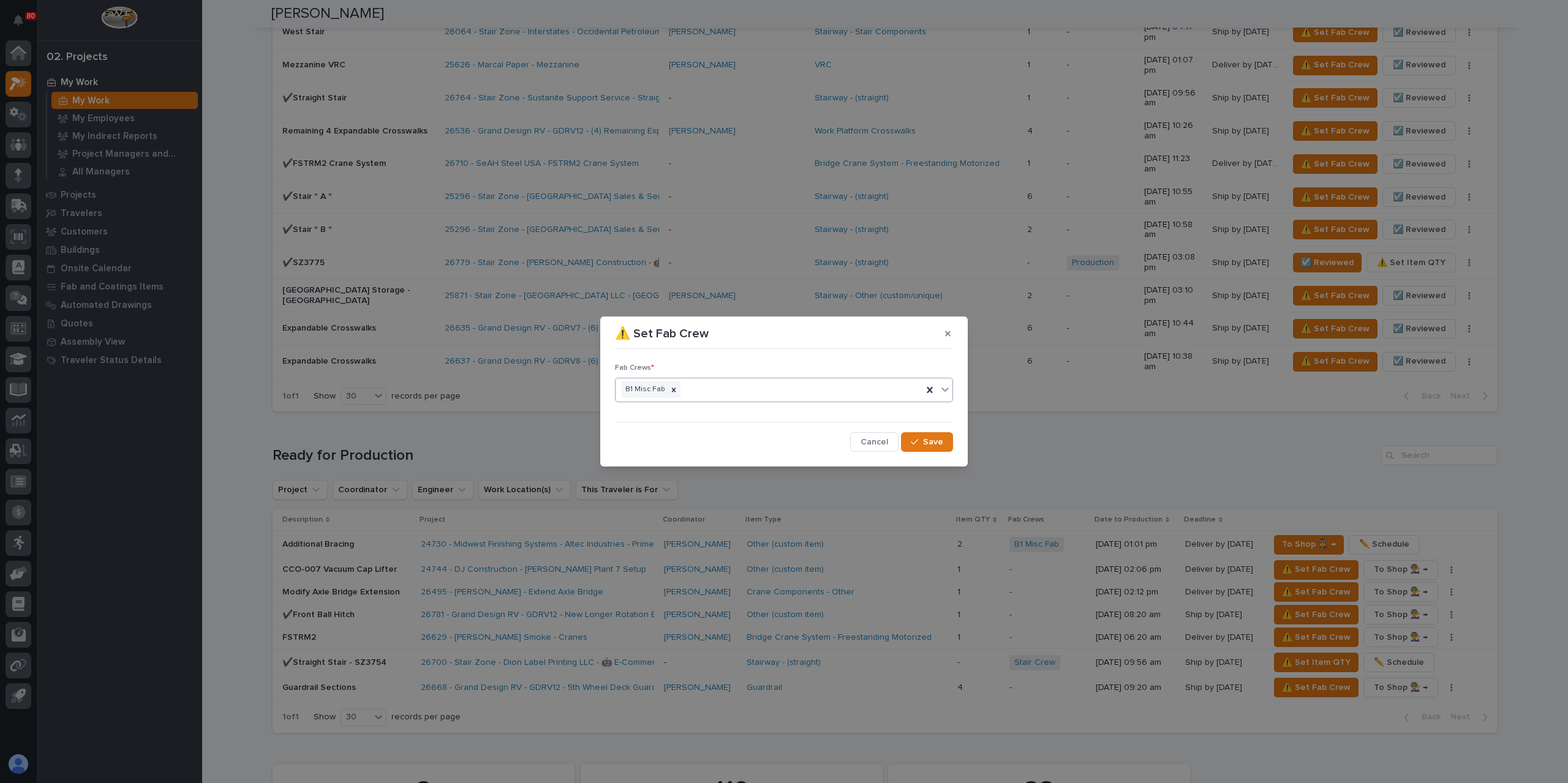
click at [918, 444] on icon "button" at bounding box center [913, 442] width 7 height 9
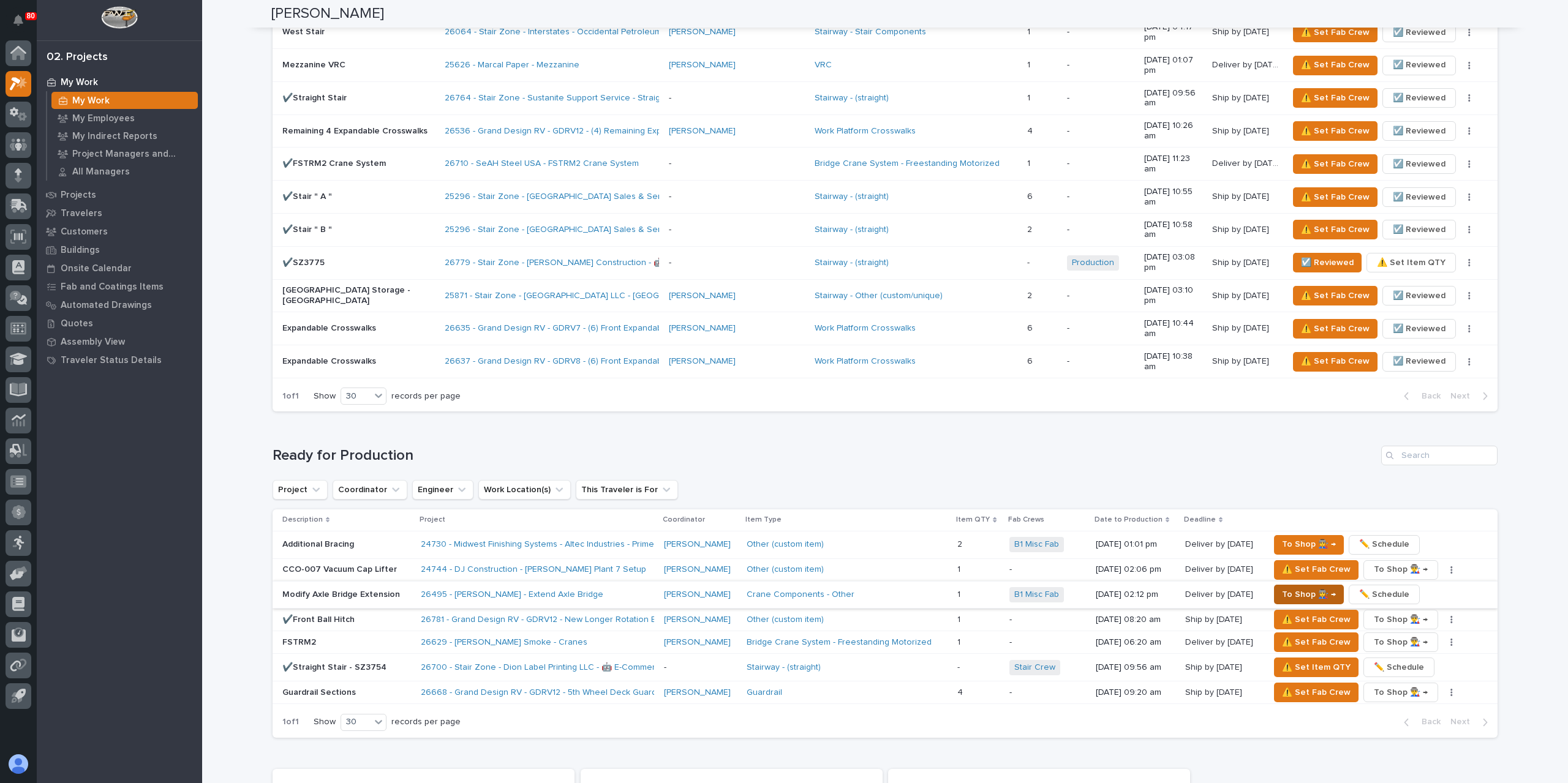
click at [1298, 587] on span "To Shop 👨‍🏭 →" at bounding box center [1308, 594] width 54 height 15
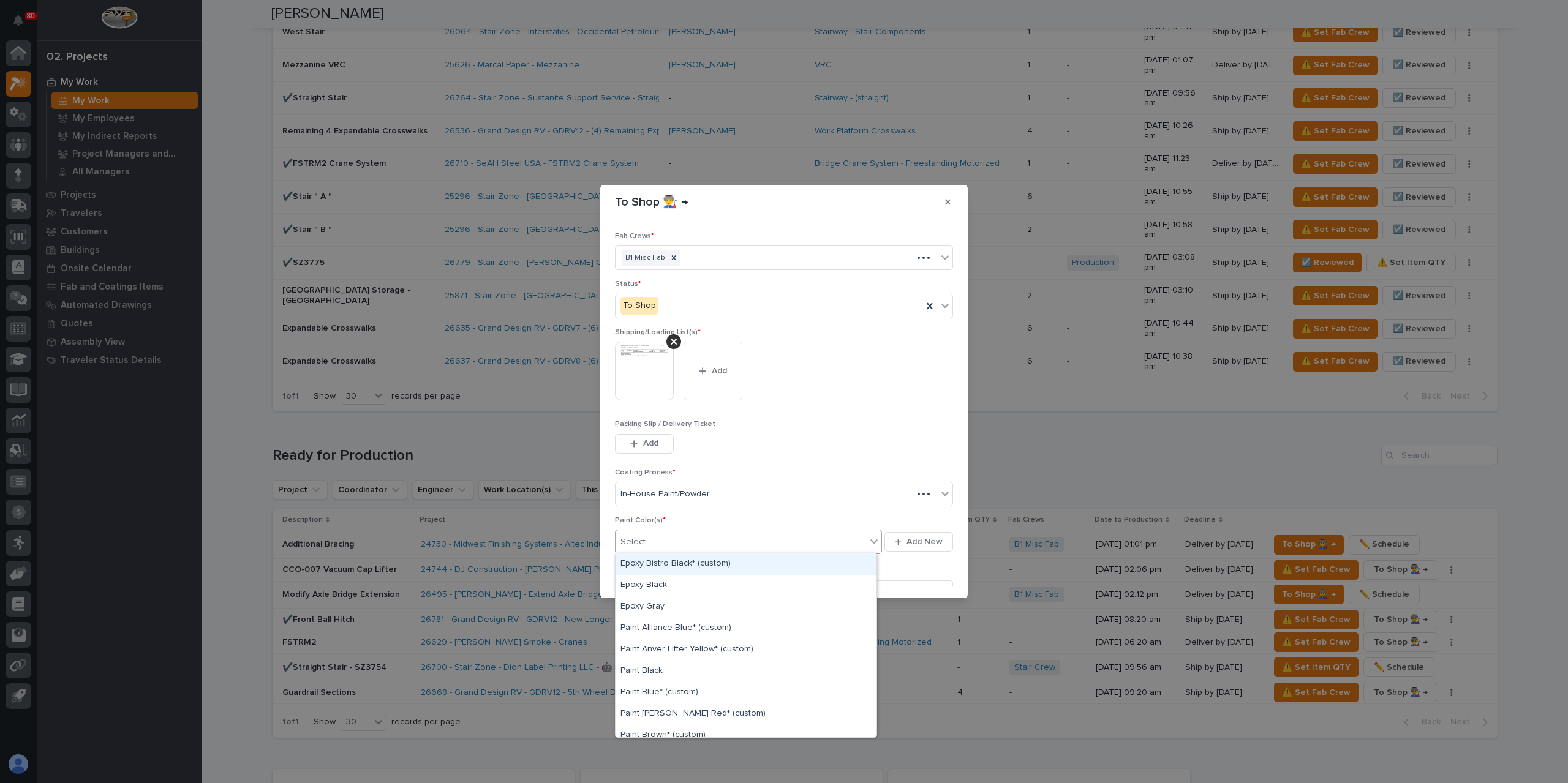
click at [653, 545] on div "Select..." at bounding box center [740, 542] width 250 height 20
click at [684, 648] on div "Paint Brinkley Red* (custom)" at bounding box center [746, 653] width 261 height 22
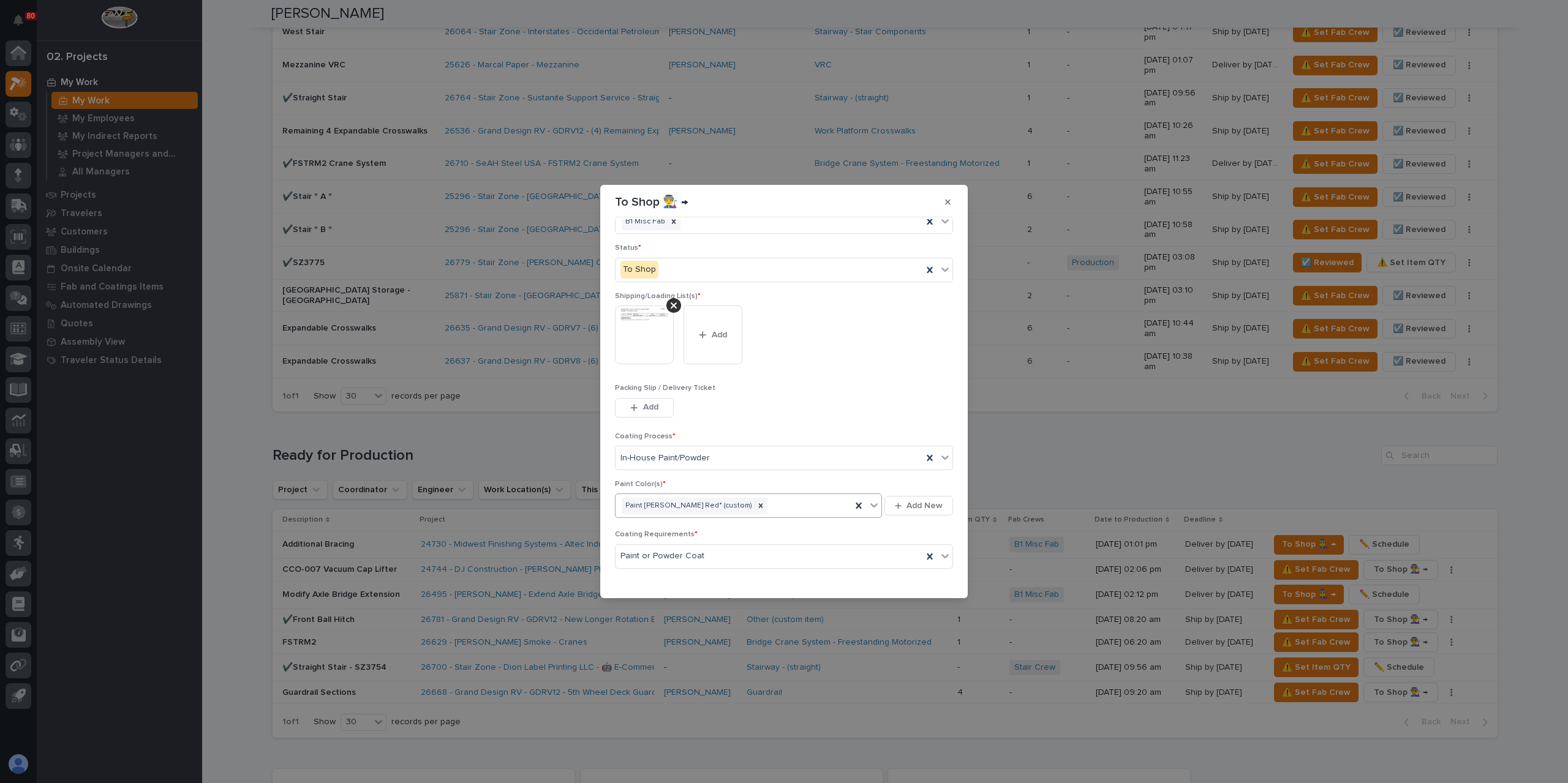
scroll to position [65, 0]
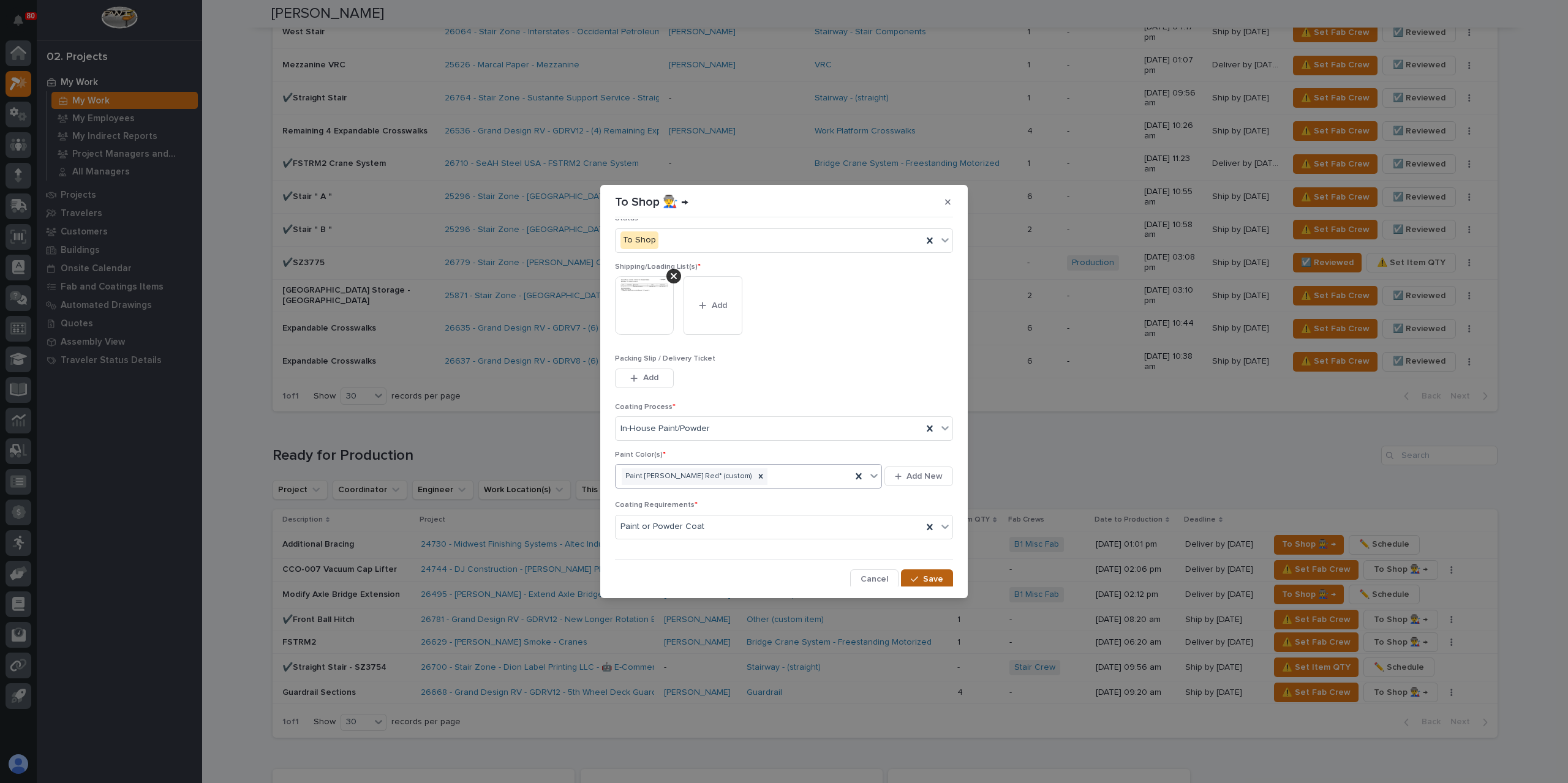
click at [910, 576] on icon "button" at bounding box center [913, 578] width 7 height 5
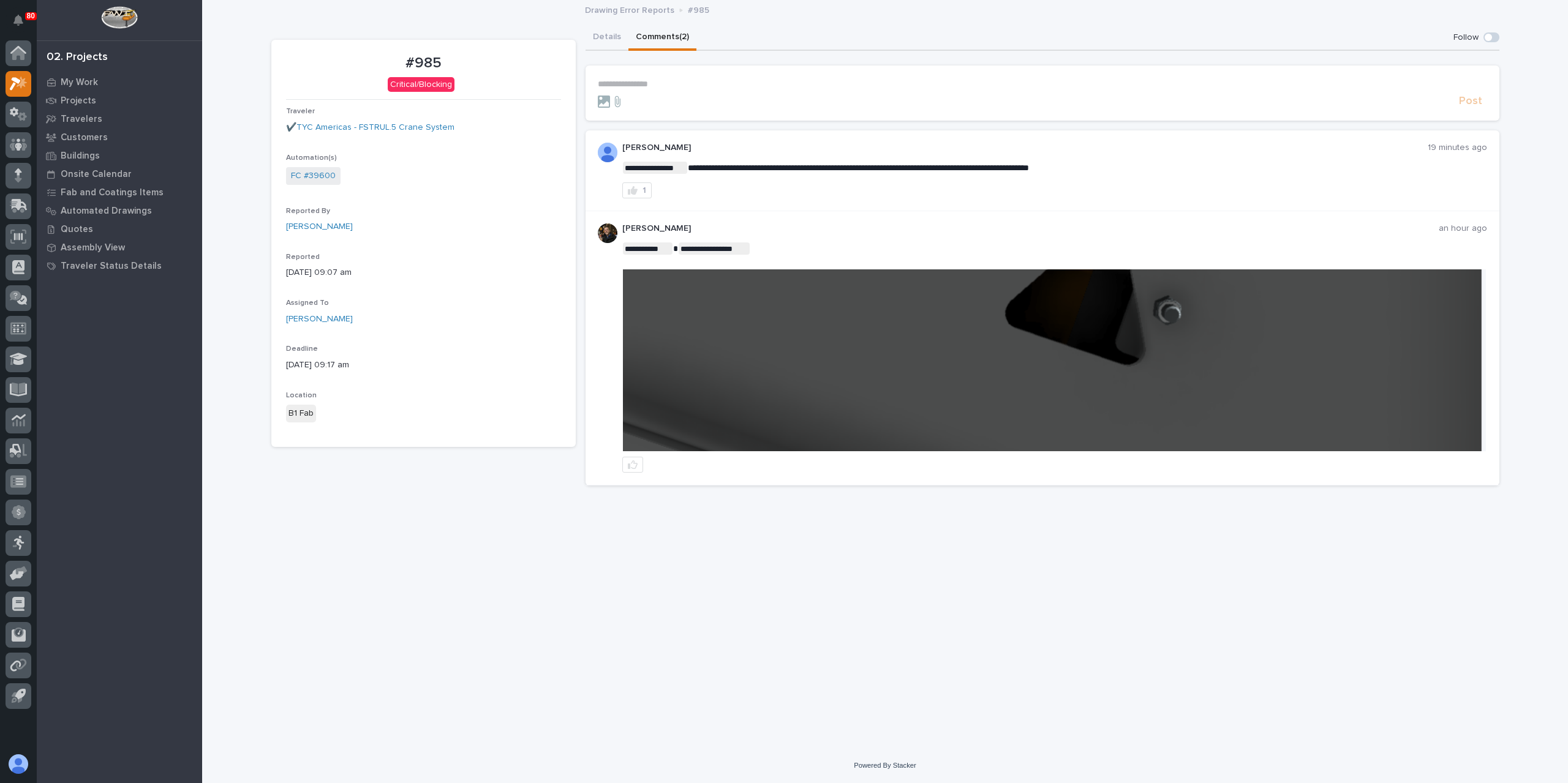
click at [862, 385] on img at bounding box center [1054, 360] width 863 height 182
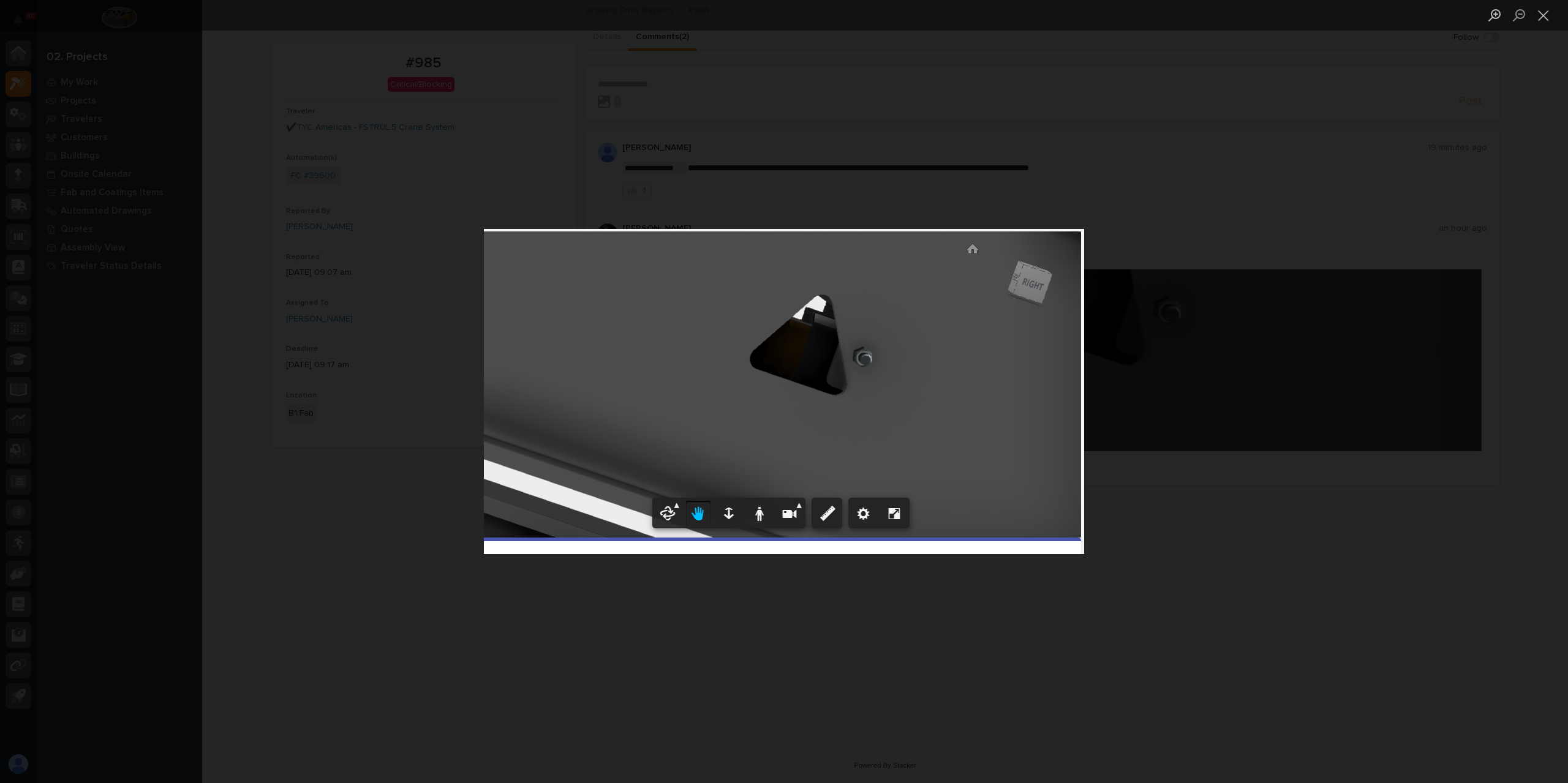
click at [343, 269] on div "Lightbox" at bounding box center [784, 391] width 1568 height 783
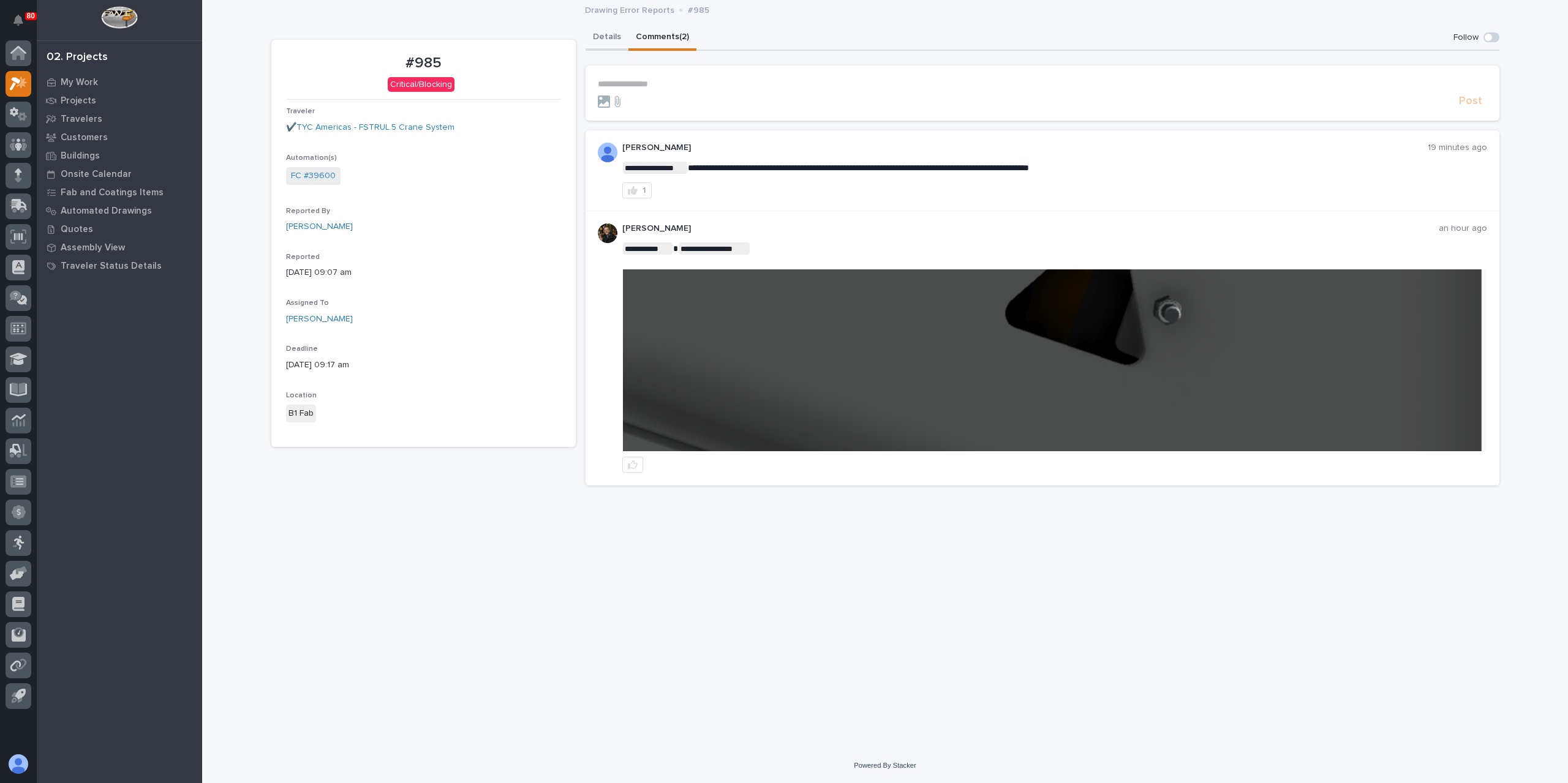
click at [602, 29] on button "Details" at bounding box center [606, 37] width 43 height 26
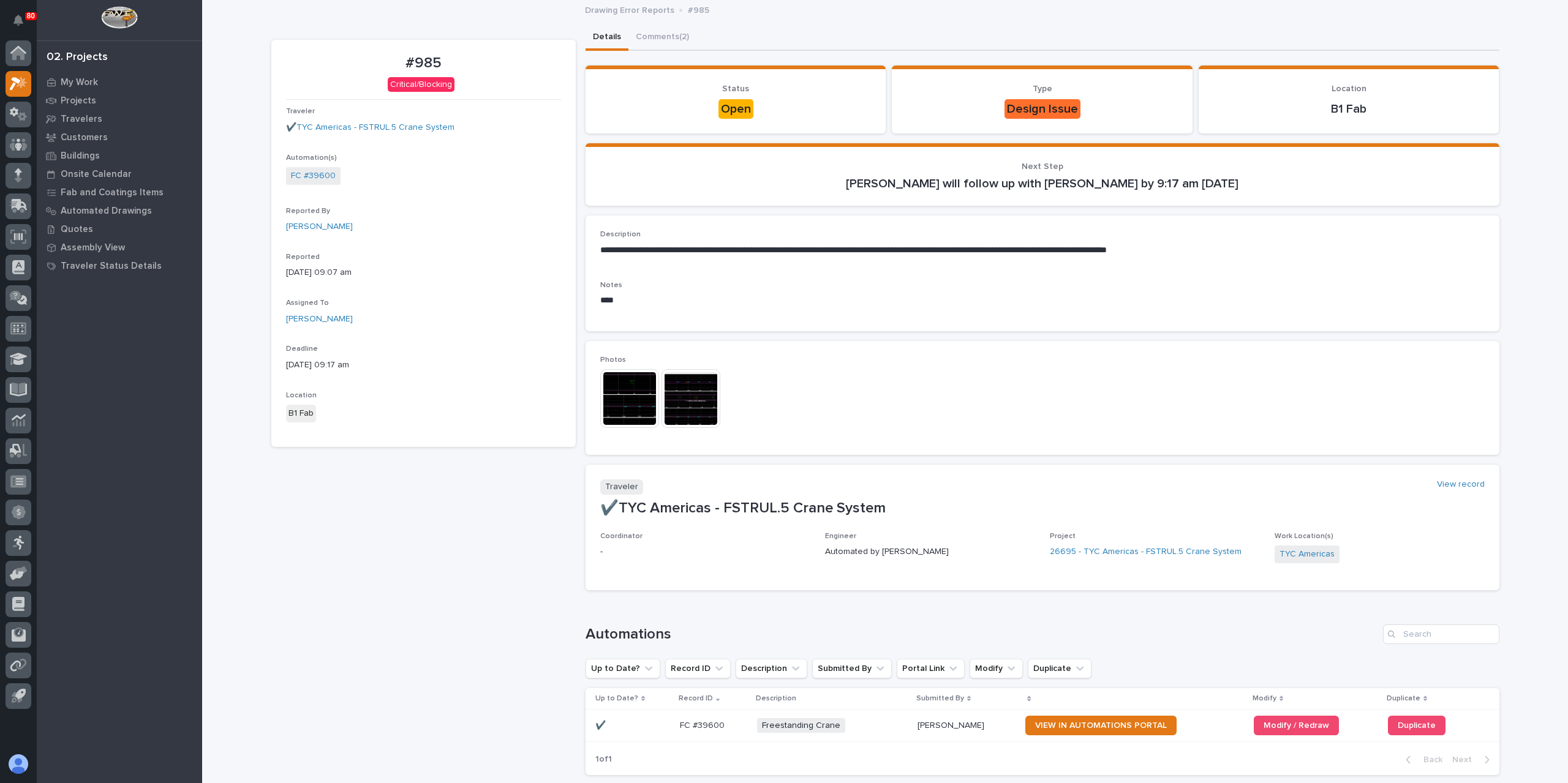
click at [625, 407] on img at bounding box center [629, 398] width 58 height 58
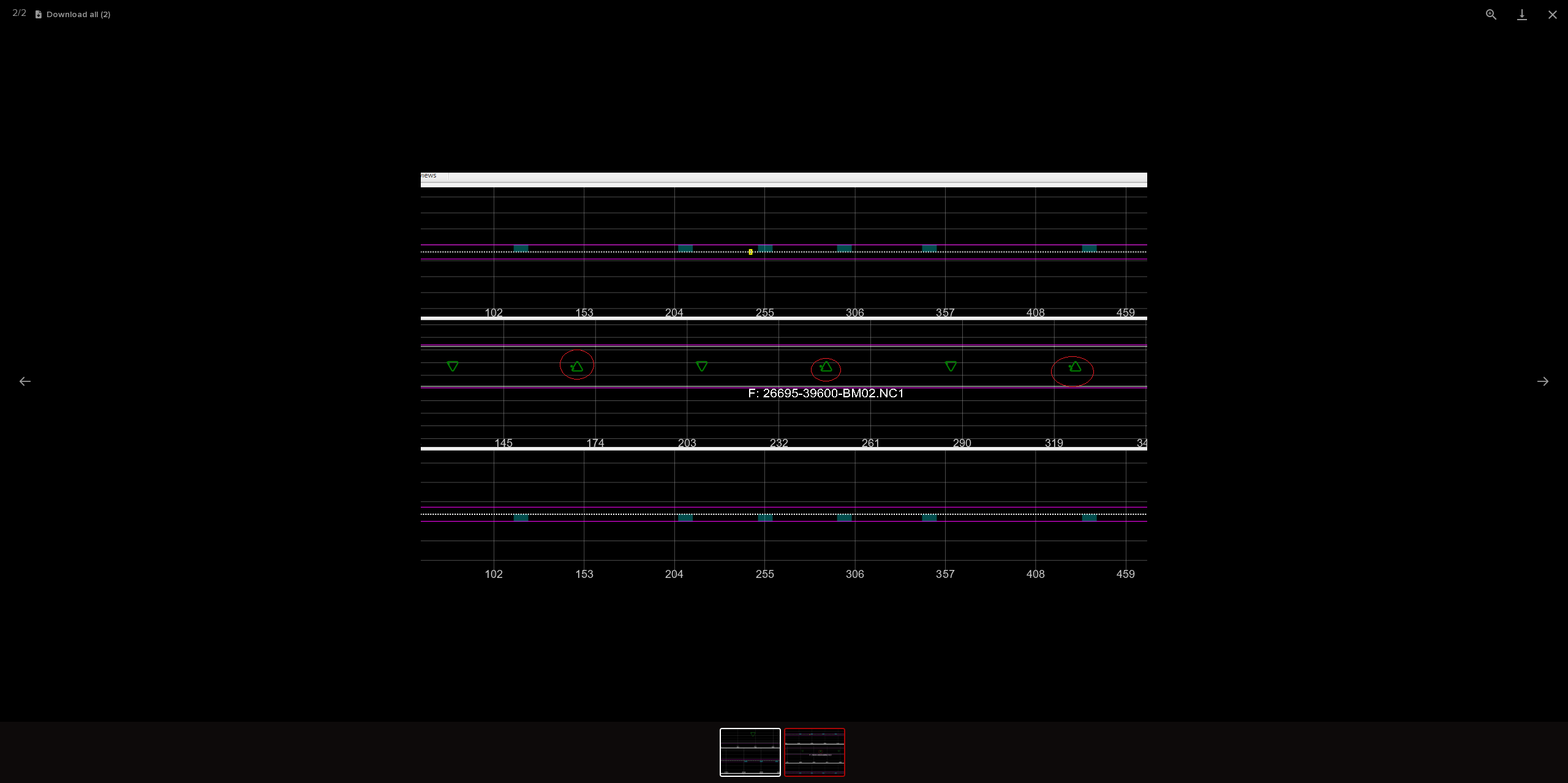
click at [321, 370] on picture at bounding box center [784, 376] width 1568 height 693
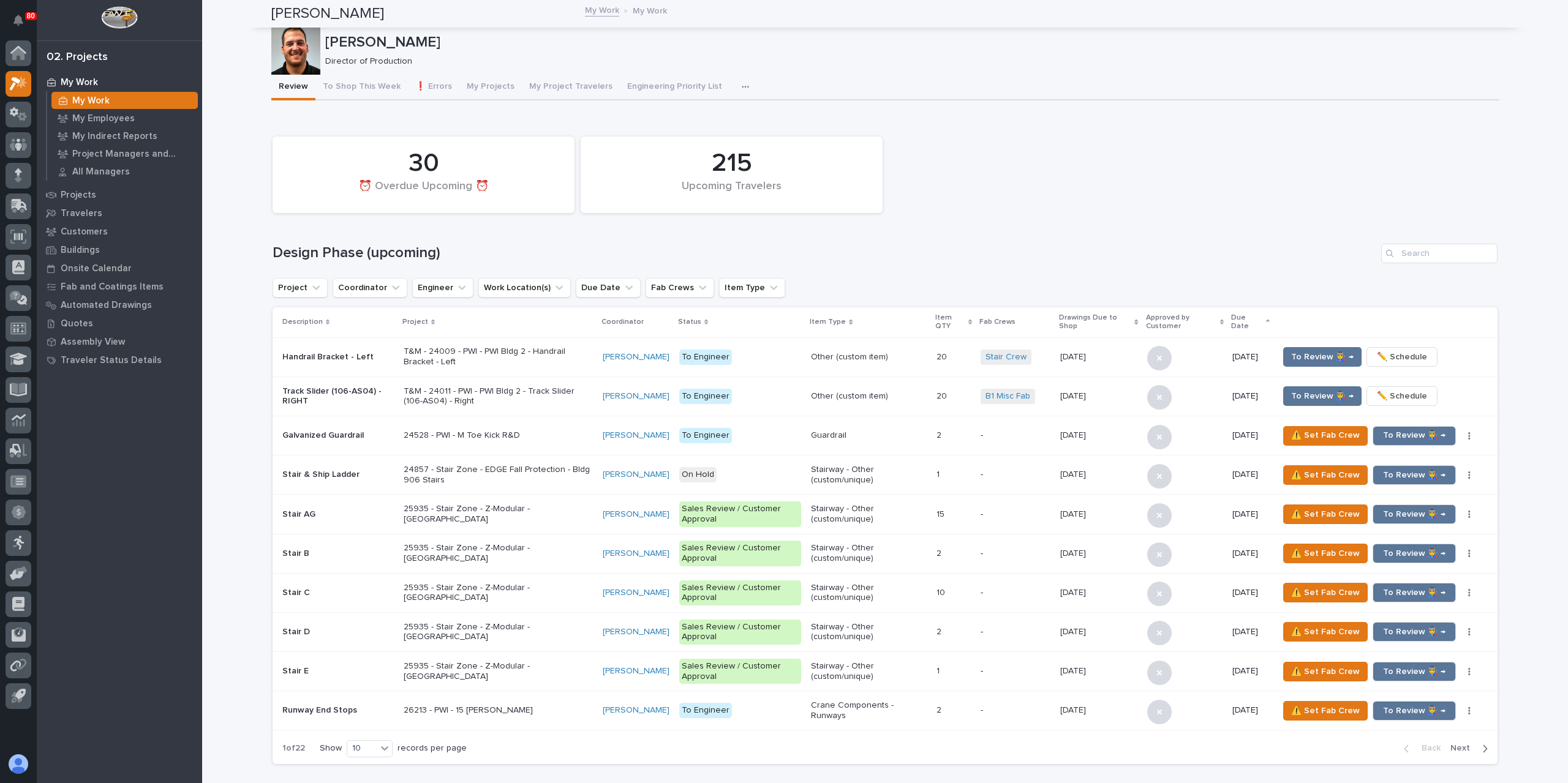
scroll to position [1041, 0]
